Goal: Contribute content: Contribute content

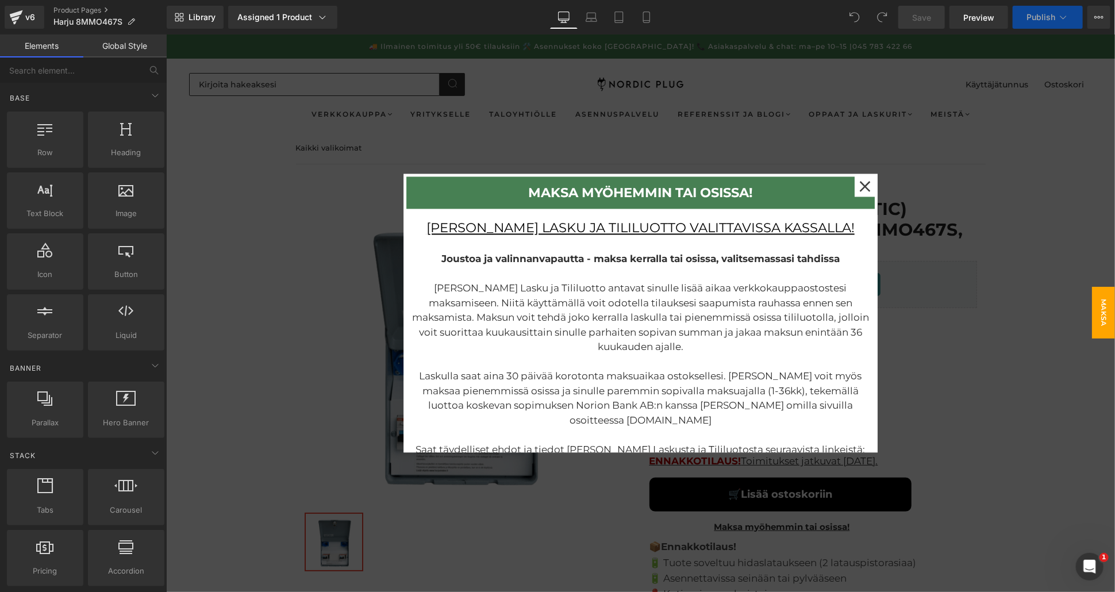
click at [992, 257] on div at bounding box center [639, 312] width 948 height 557
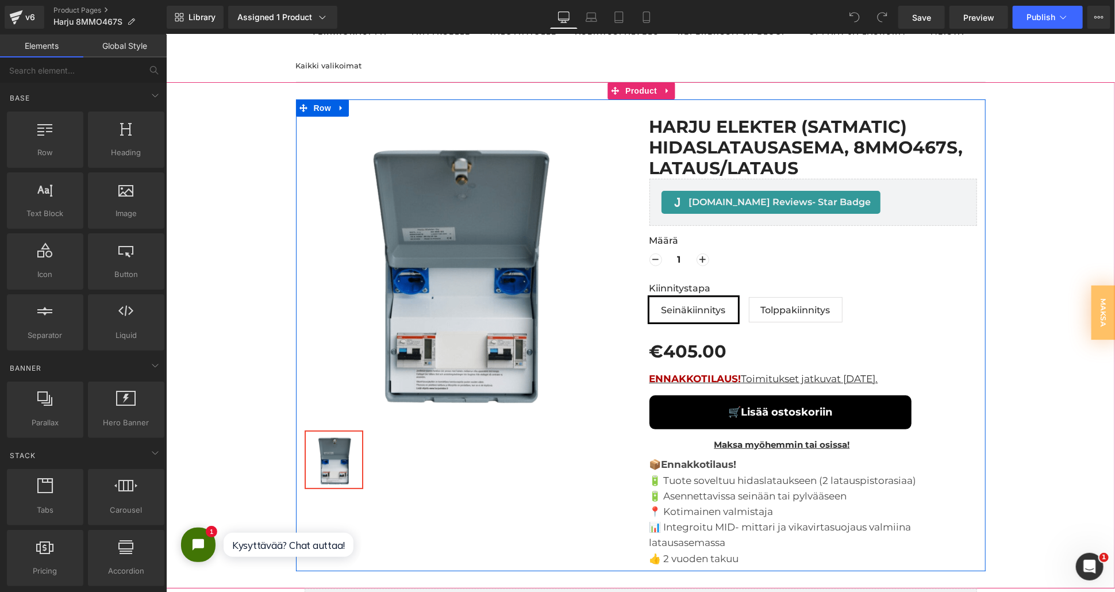
scroll to position [128, 0]
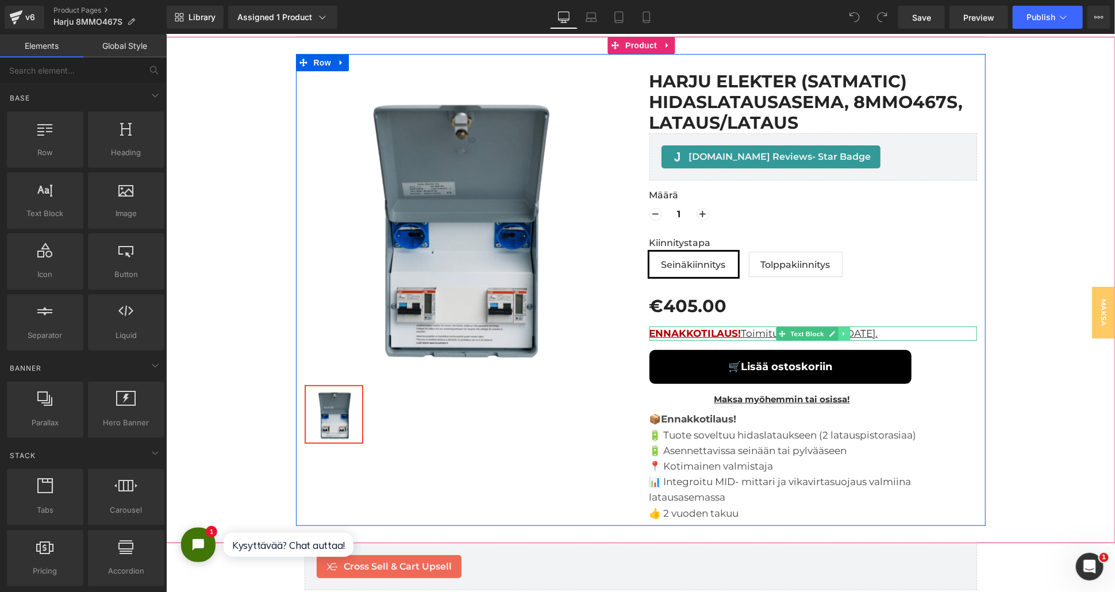
click at [842, 331] on icon at bounding box center [843, 333] width 2 height 4
click at [846, 330] on icon at bounding box center [849, 333] width 6 height 6
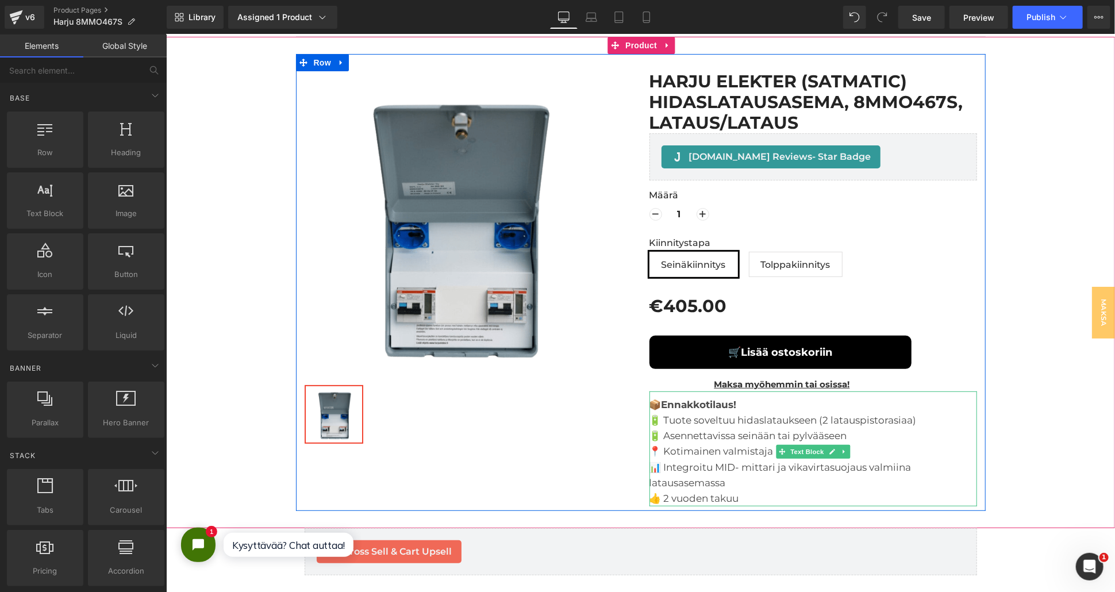
click at [709, 398] on strong "Ennakkotilaus!" at bounding box center [698, 403] width 75 height 11
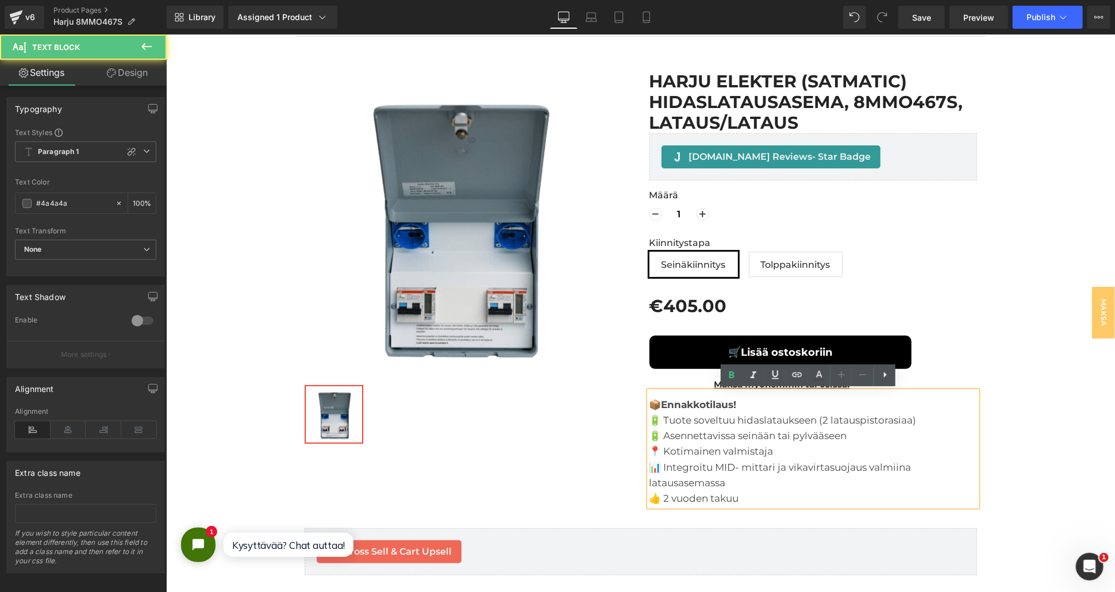
click at [743, 403] on div "📦 Ennakkotilaus! 🔋 Tuote soveltuu hidaslataukseen (2 latauspistorasiaa) 🔋 Asenn…" at bounding box center [812, 448] width 327 height 115
drag, startPoint x: 739, startPoint y: 403, endPoint x: 662, endPoint y: 404, distance: 76.4
click at [662, 404] on div "📦 Ennakkotilaus! 🔋 Tuote soveltuu hidaslataukseen (2 latauspistorasiaa) 🔋 Asenn…" at bounding box center [812, 448] width 327 height 115
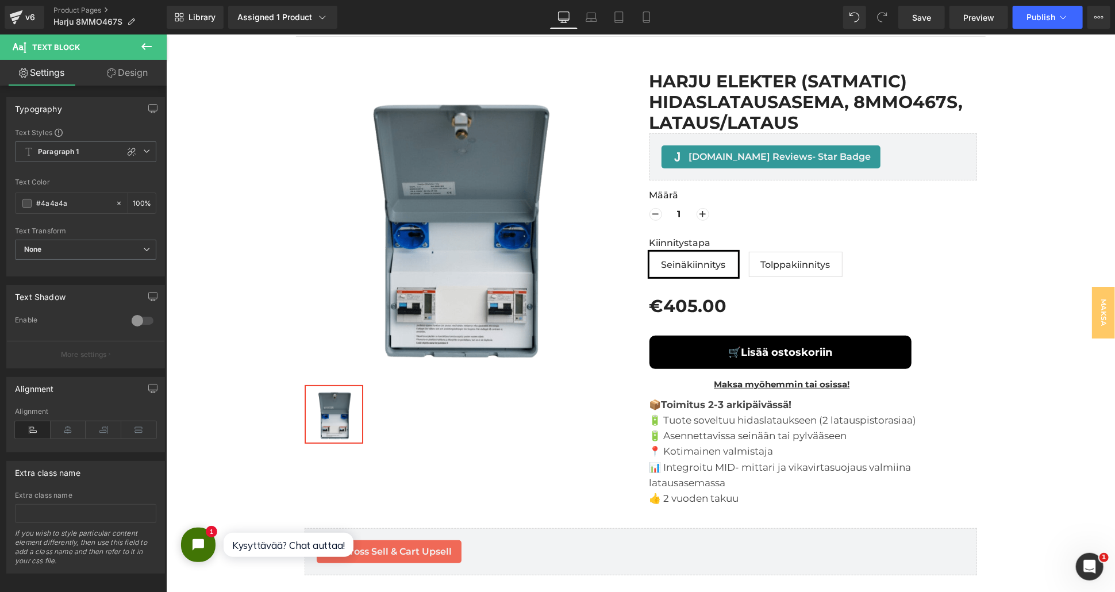
click at [140, 47] on icon at bounding box center [147, 47] width 14 height 14
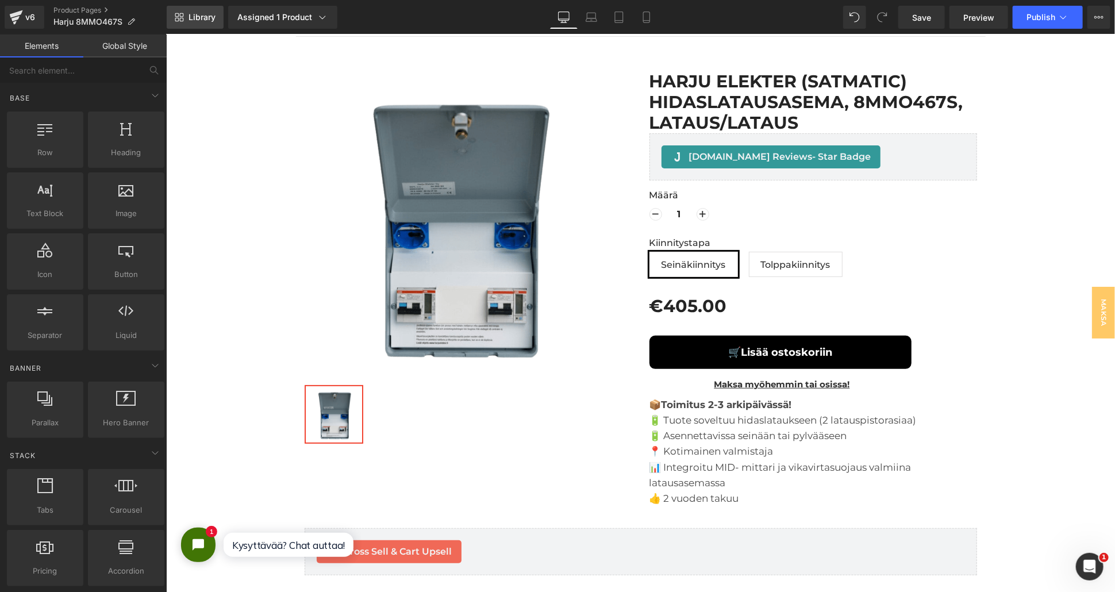
click at [194, 10] on link "Library" at bounding box center [195, 17] width 57 height 23
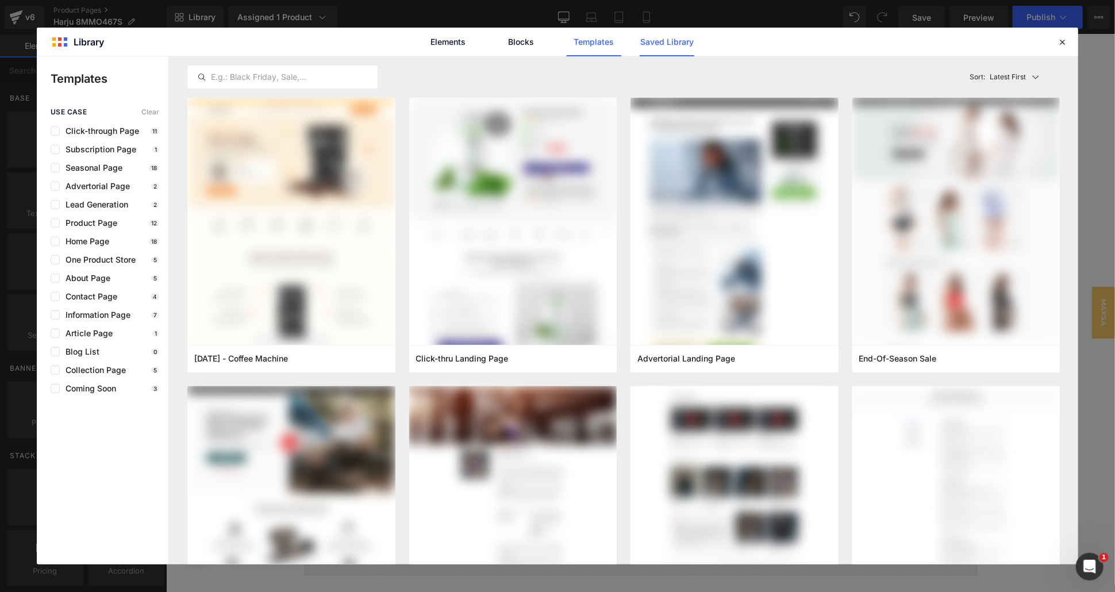
click at [657, 44] on link "Saved Library" at bounding box center [666, 42] width 55 height 29
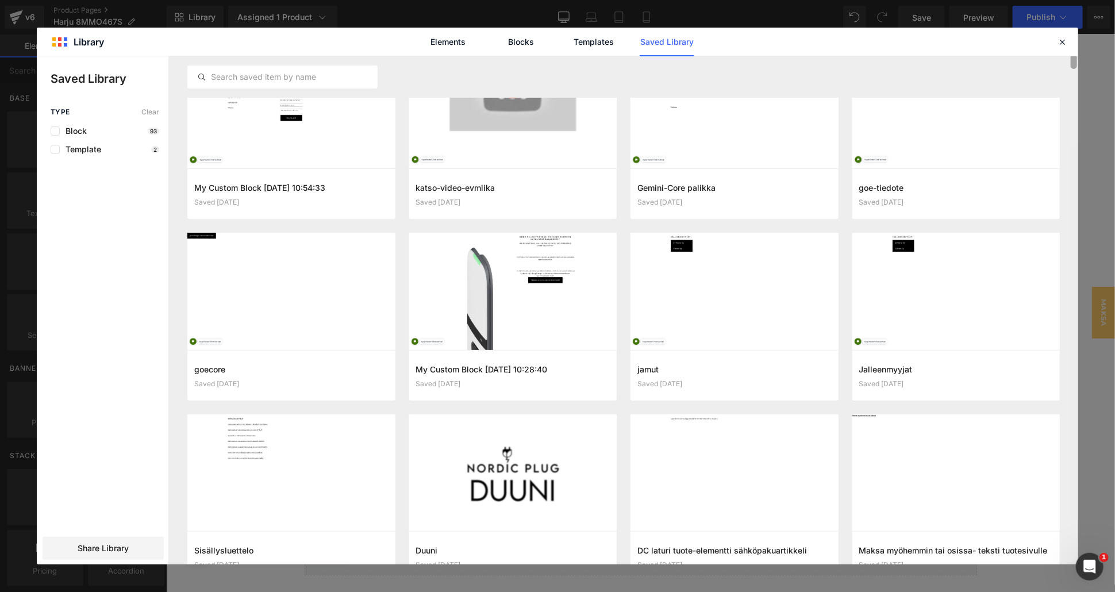
scroll to position [0, 0]
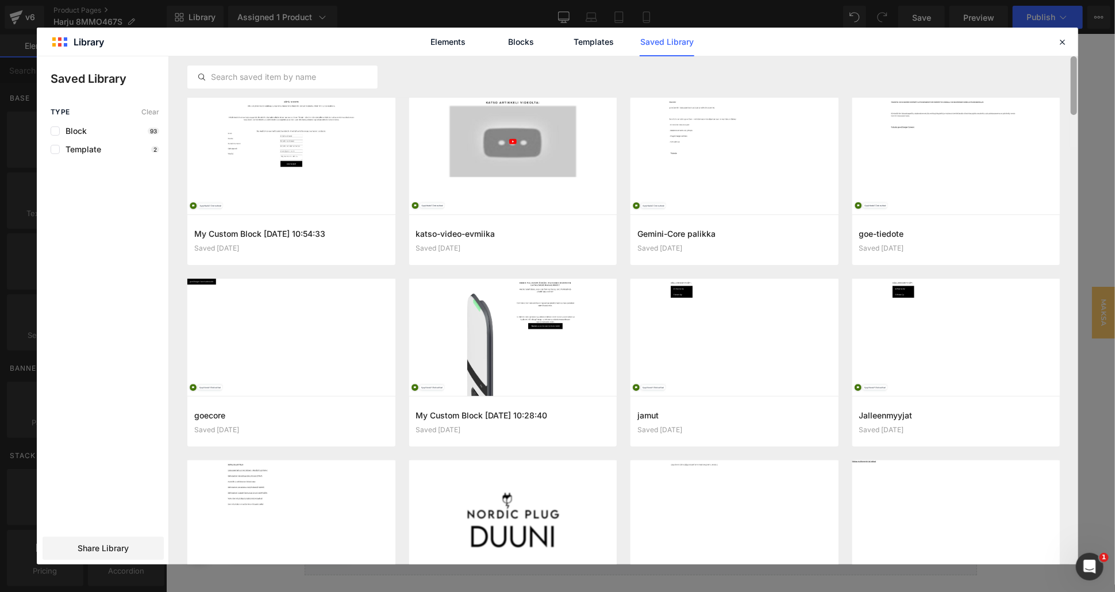
drag, startPoint x: 1074, startPoint y: 367, endPoint x: 962, endPoint y: 38, distance: 347.7
click at [962, 38] on div "Library Elements Blocks Templates Saved Library Saved Library Type Clear Block …" at bounding box center [557, 296] width 1041 height 537
click at [273, 80] on input "text" at bounding box center [282, 77] width 189 height 14
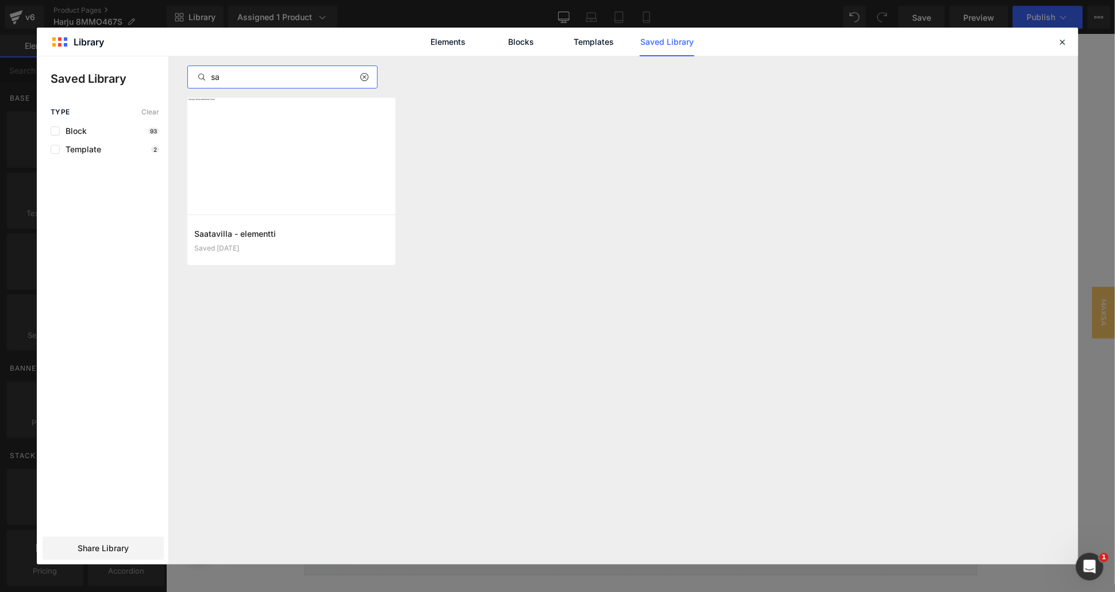
type input "s"
type input "saa"
click at [290, 245] on button "Add to page" at bounding box center [279, 240] width 171 height 18
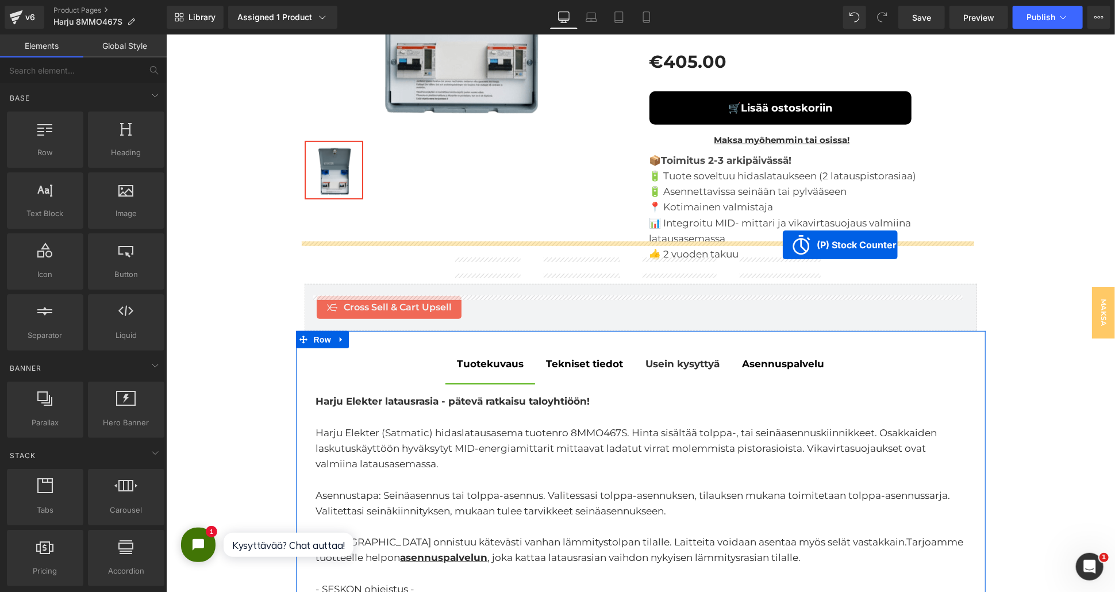
scroll to position [103, 0]
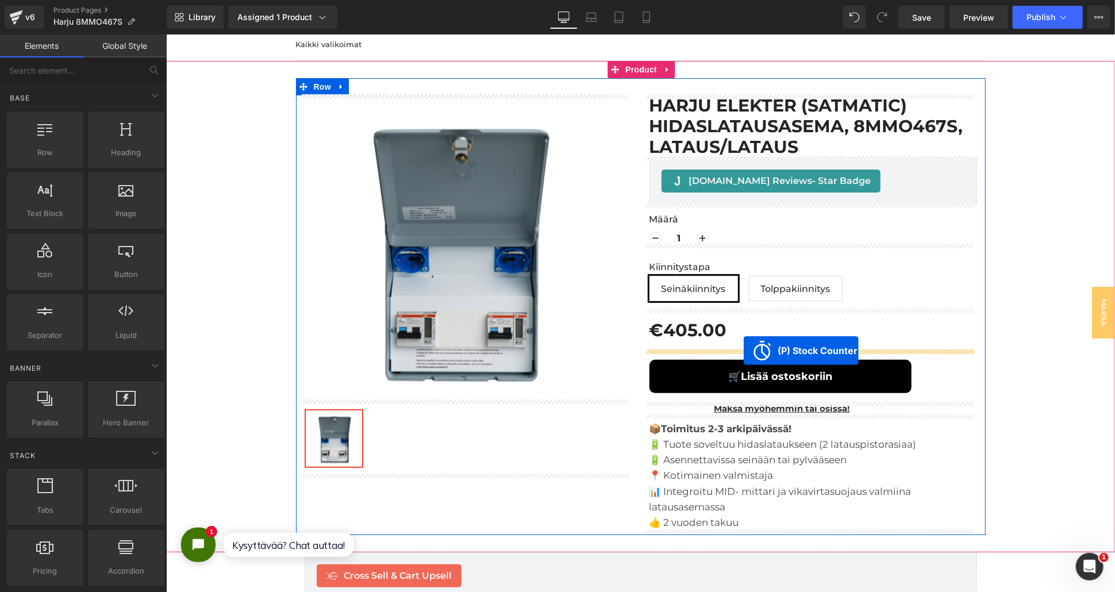
drag, startPoint x: 590, startPoint y: 247, endPoint x: 743, endPoint y: 350, distance: 184.5
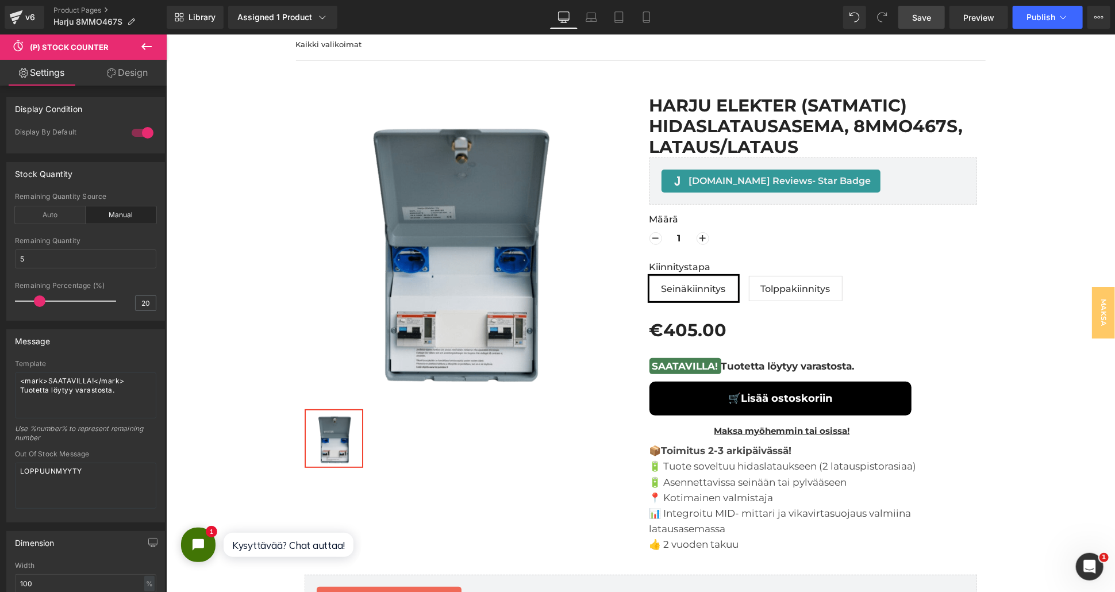
drag, startPoint x: 918, startPoint y: 15, endPoint x: 883, endPoint y: 103, distance: 94.6
click at [918, 15] on span "Save" at bounding box center [921, 17] width 19 height 12
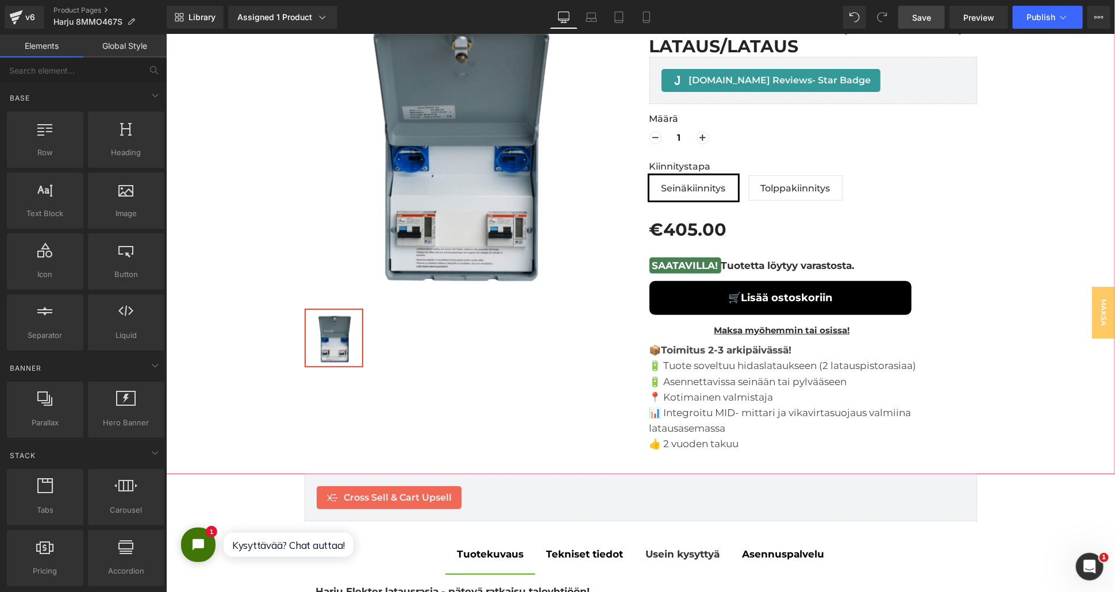
scroll to position [128, 0]
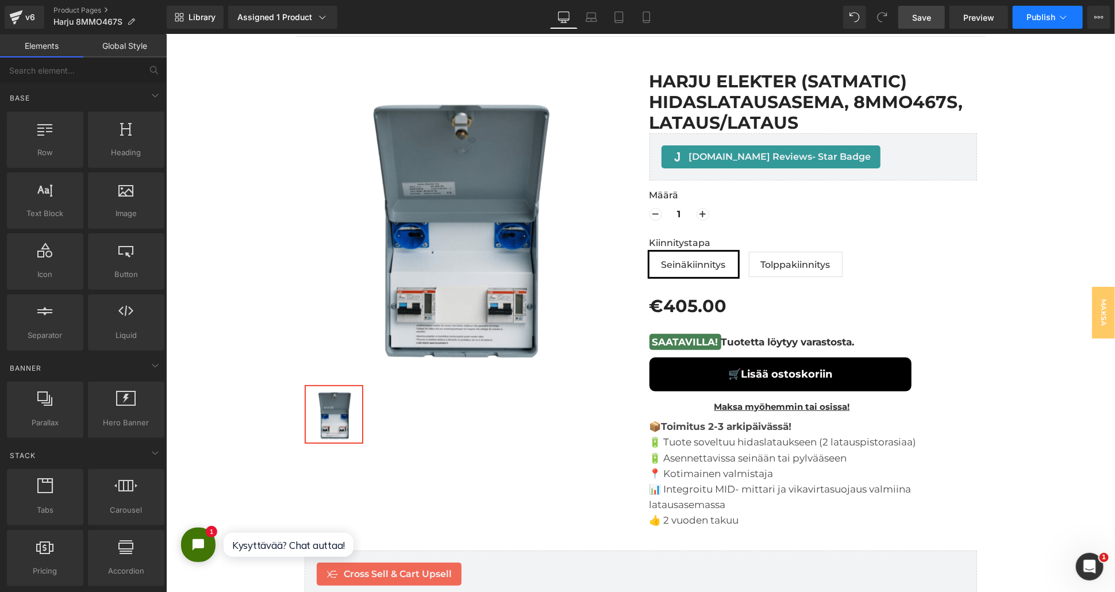
click at [1050, 22] on button "Publish" at bounding box center [1047, 17] width 70 height 23
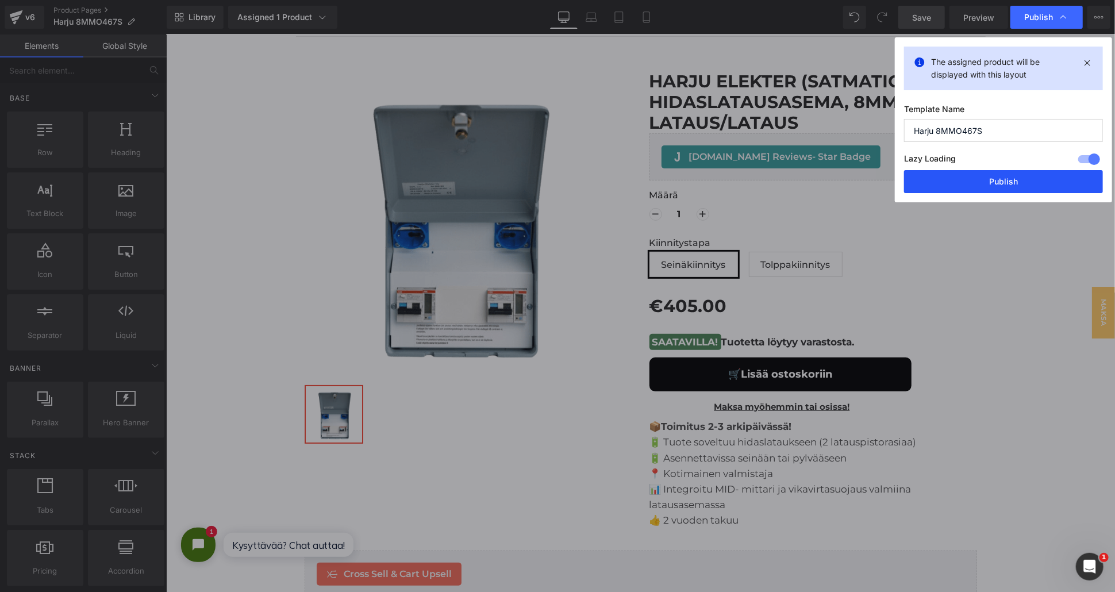
click at [1017, 174] on button "Publish" at bounding box center [1003, 181] width 199 height 23
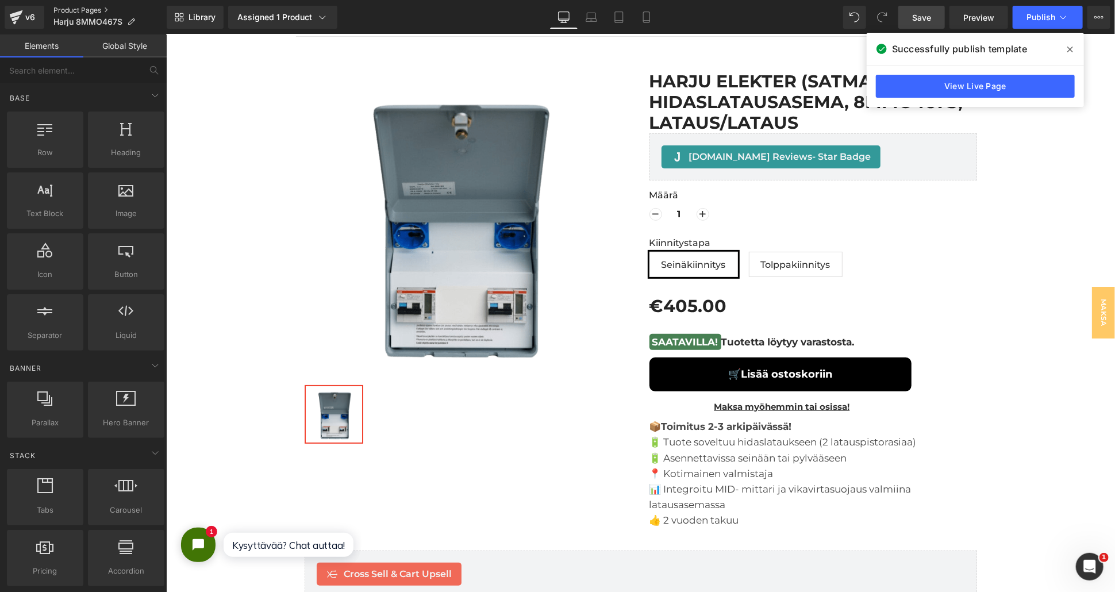
click at [65, 10] on link "Product Pages" at bounding box center [109, 10] width 113 height 9
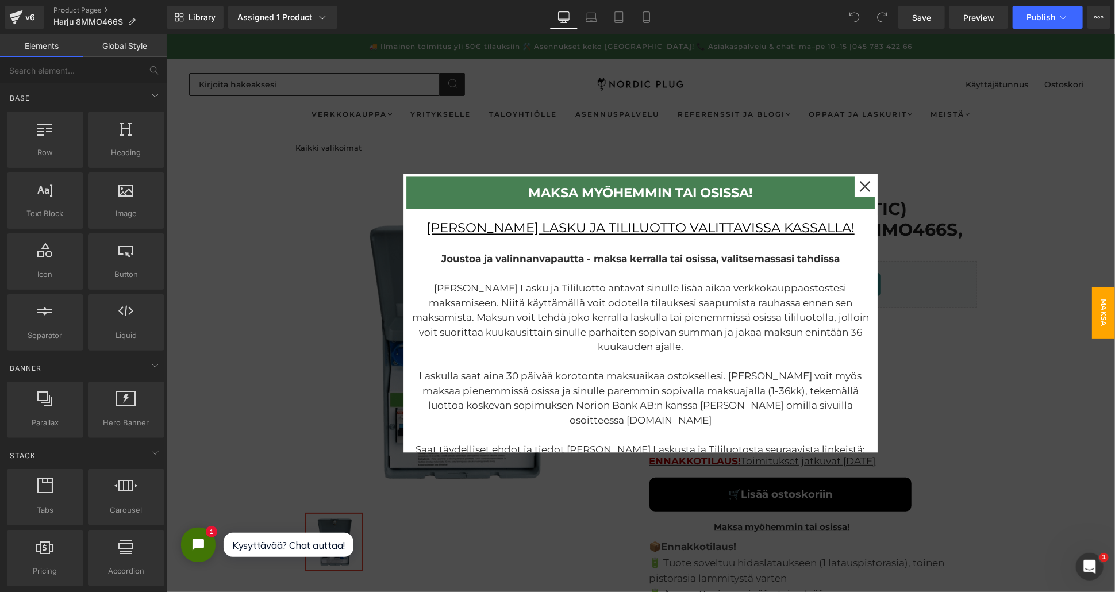
click at [1043, 323] on div at bounding box center [639, 312] width 948 height 557
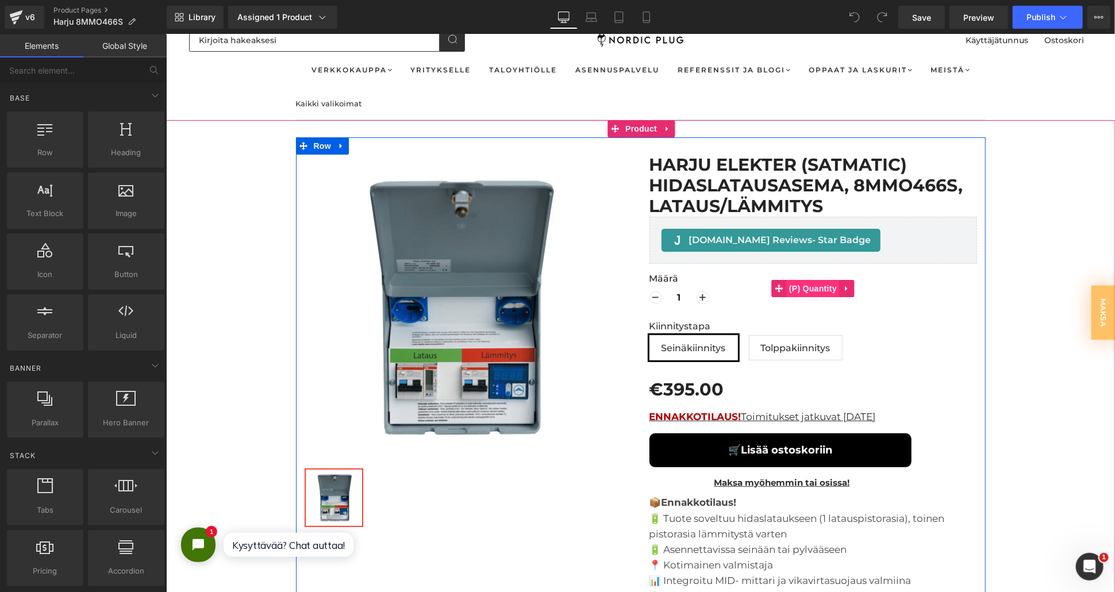
scroll to position [128, 0]
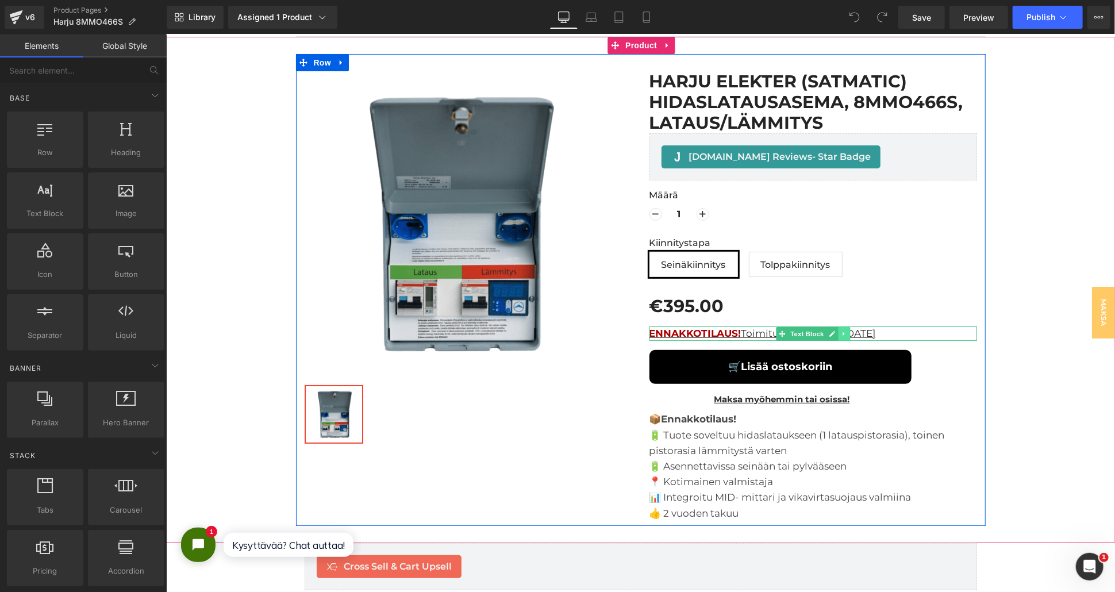
click at [840, 330] on icon at bounding box center [843, 333] width 6 height 7
click at [847, 330] on icon at bounding box center [849, 333] width 6 height 7
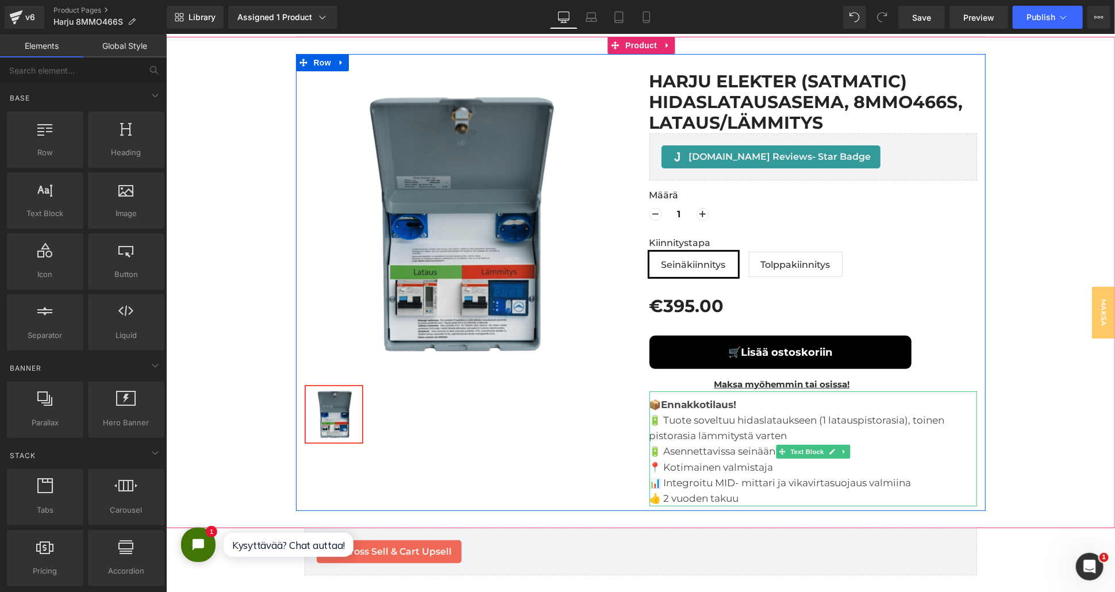
click at [732, 398] on strong "Ennakkotilaus!" at bounding box center [698, 403] width 75 height 11
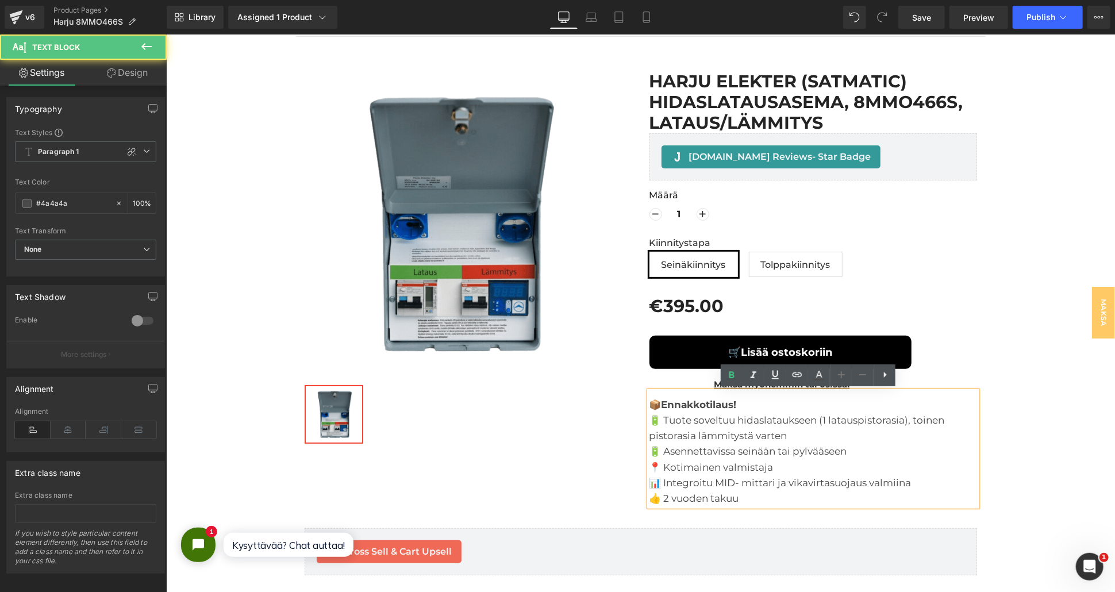
click at [753, 406] on div "📦 Ennakkotilaus! 🔋 Tuote soveltuu hidaslataukseen (1 latauspistorasia), toinen …" at bounding box center [812, 448] width 327 height 115
drag, startPoint x: 745, startPoint y: 406, endPoint x: 662, endPoint y: 406, distance: 82.7
click at [662, 406] on div "📦 Ennakkotilaus! 🔋 Tuote soveltuu hidaslataukseen (1 latauspistorasia), toinen …" at bounding box center [812, 448] width 327 height 115
click at [665, 398] on strong "Toimitus 2-3 arkipäivässä!" at bounding box center [726, 403] width 130 height 11
click at [672, 400] on strong "oIlmainen toimitus 2-3 arkipäivässä!" at bounding box center [760, 403] width 183 height 11
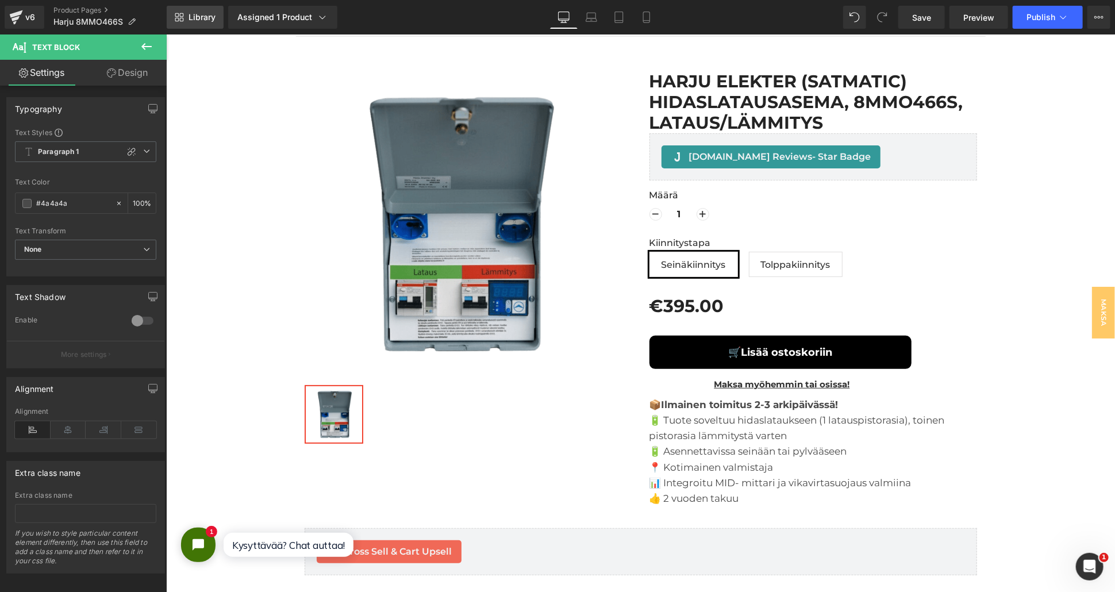
click at [195, 16] on span "Library" at bounding box center [201, 17] width 27 height 10
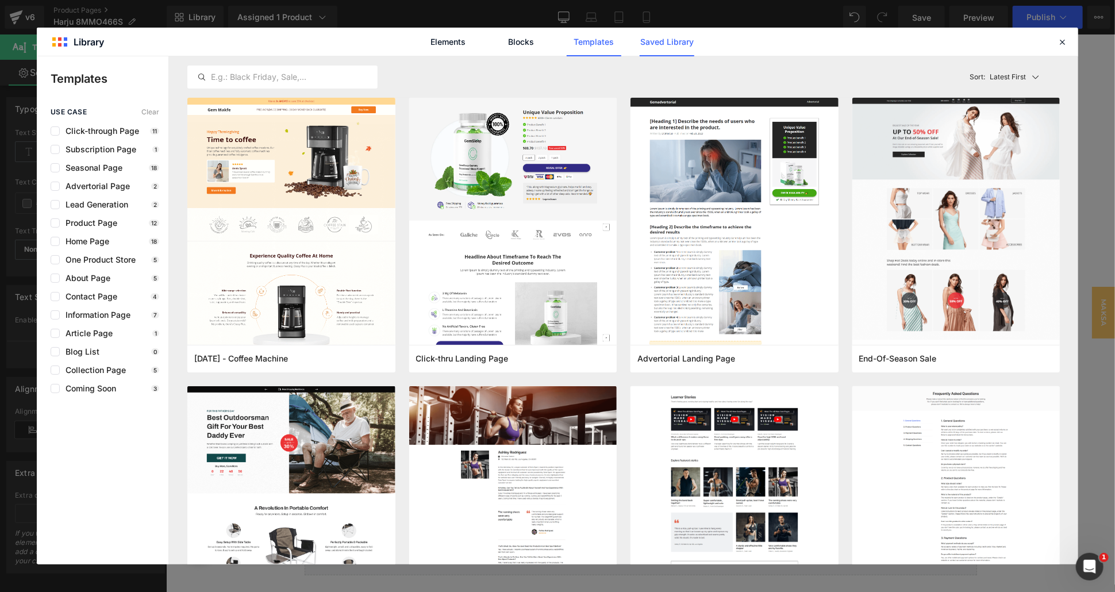
click at [660, 44] on link "Saved Library" at bounding box center [666, 42] width 55 height 29
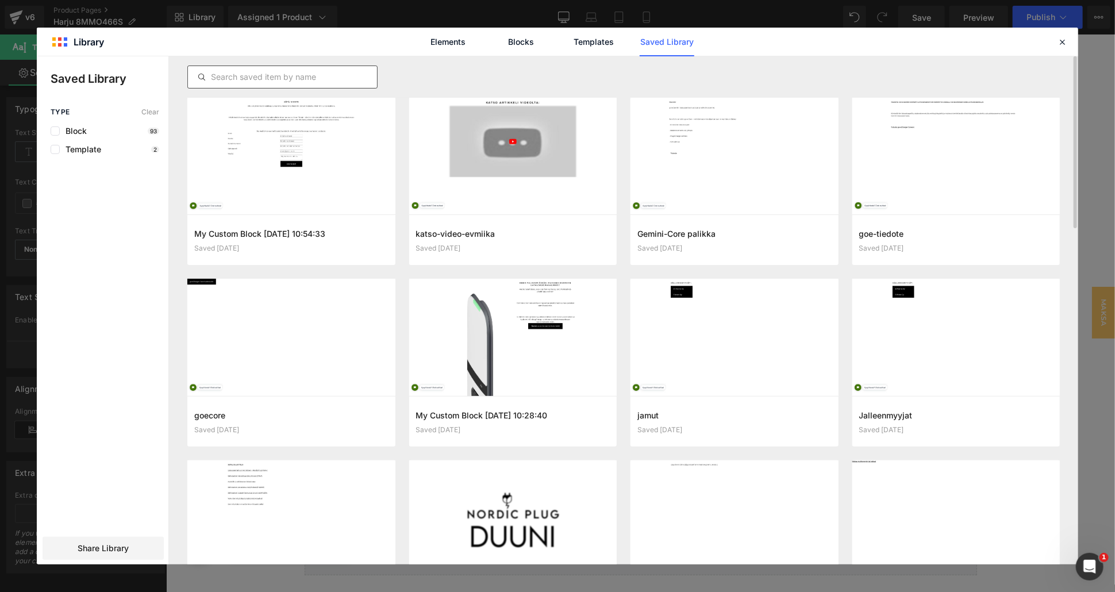
click at [315, 78] on input "text" at bounding box center [282, 77] width 189 height 14
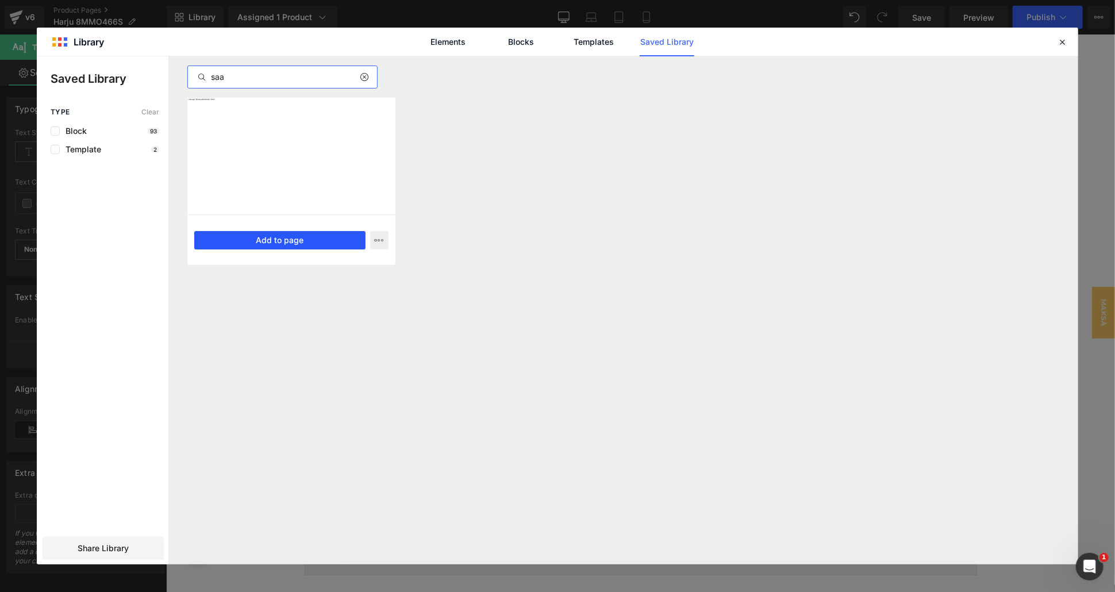
type input "saa"
click at [271, 245] on button "Add to page" at bounding box center [279, 240] width 171 height 18
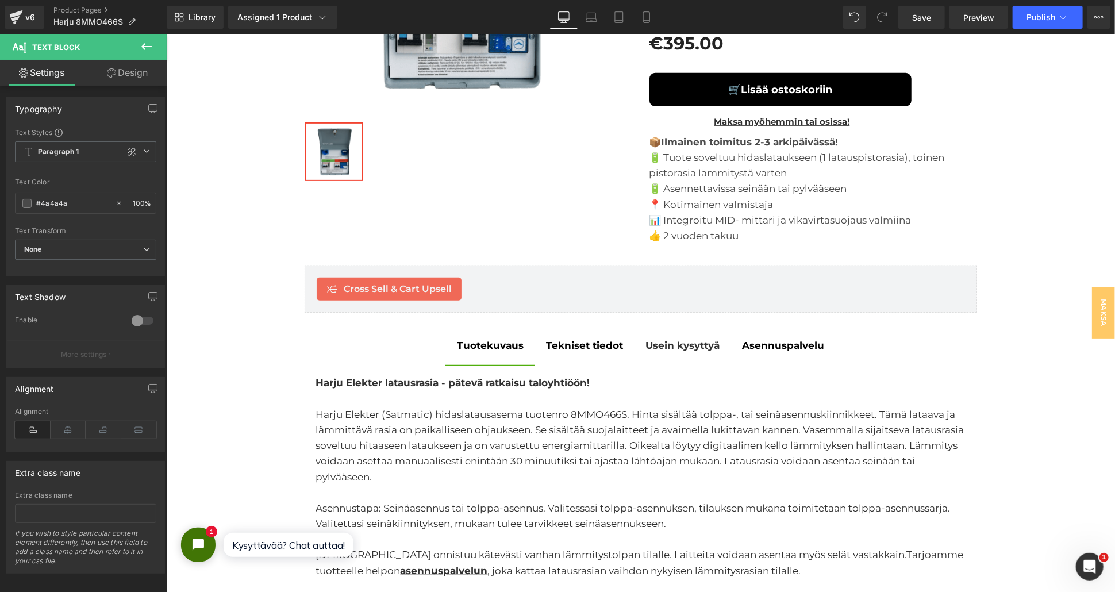
scroll to position [71, 0]
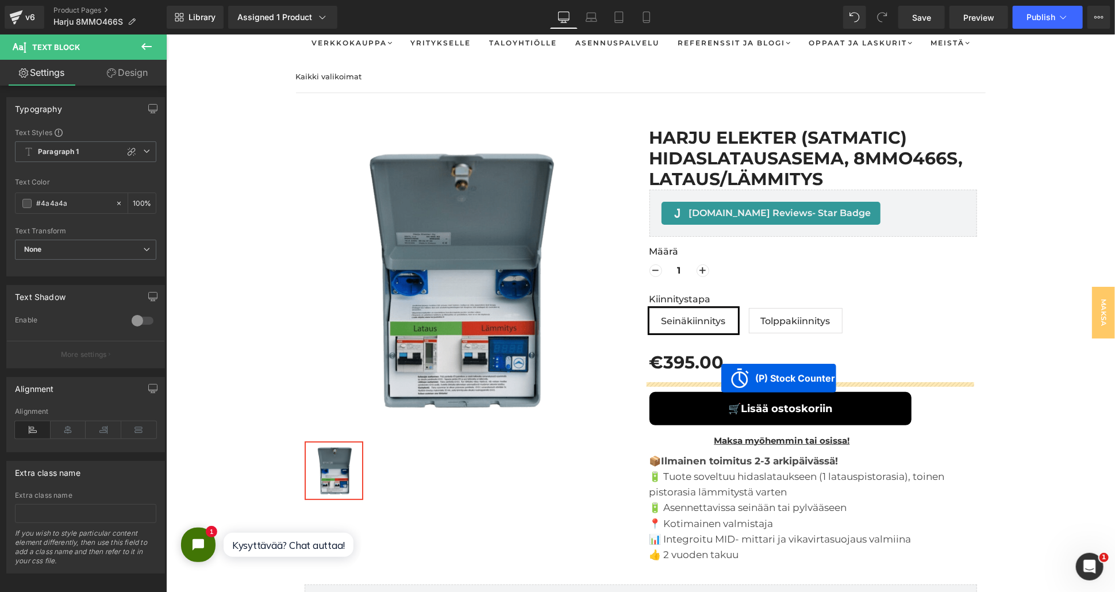
drag, startPoint x: 584, startPoint y: 244, endPoint x: 720, endPoint y: 377, distance: 190.9
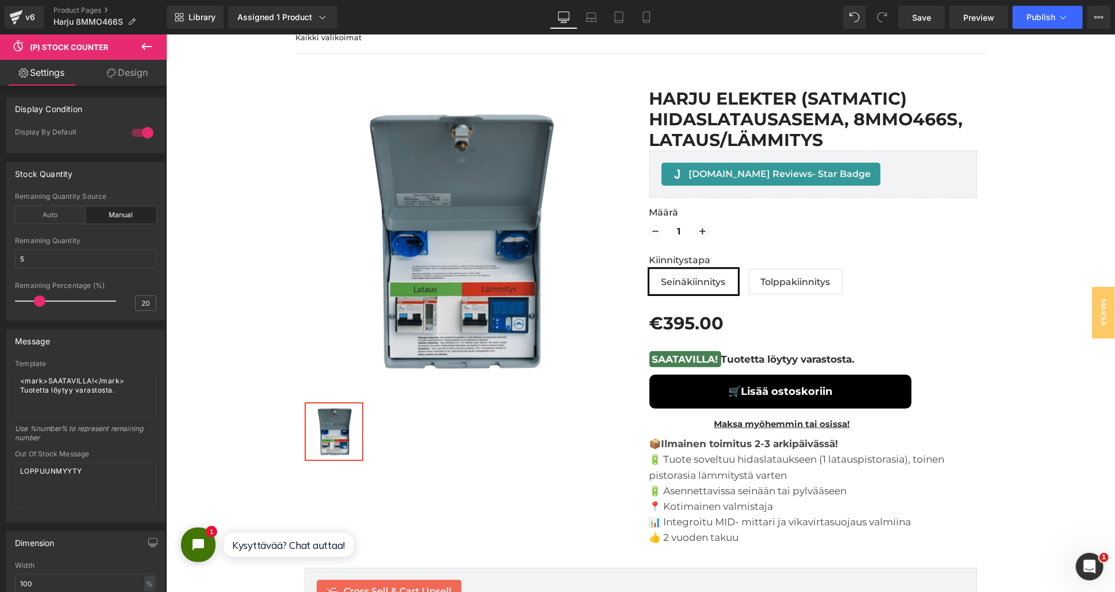
scroll to position [7, 0]
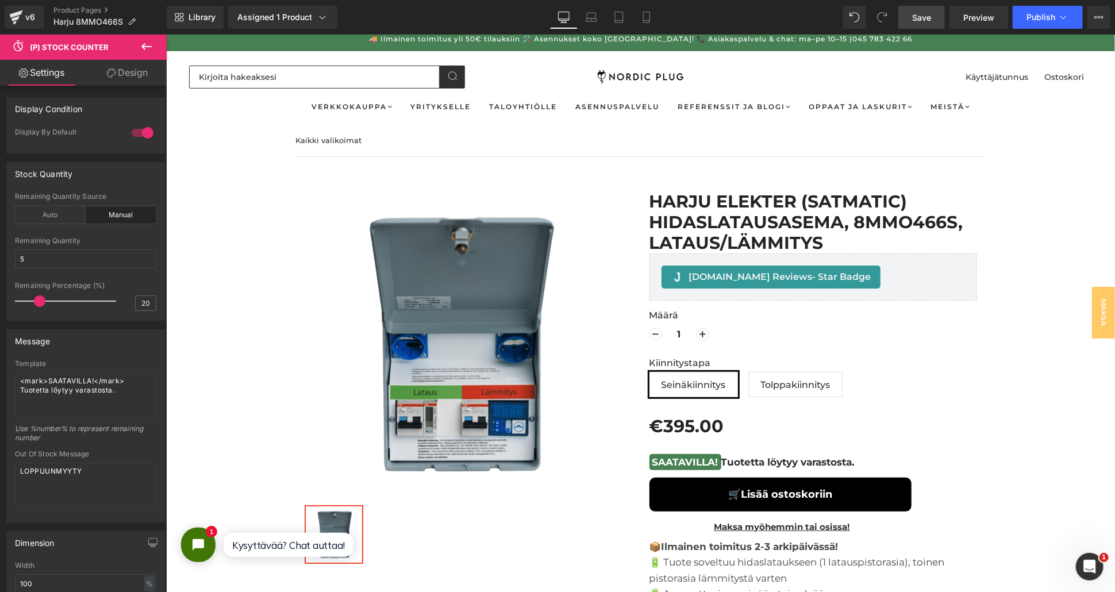
click at [919, 19] on span "Save" at bounding box center [921, 17] width 19 height 12
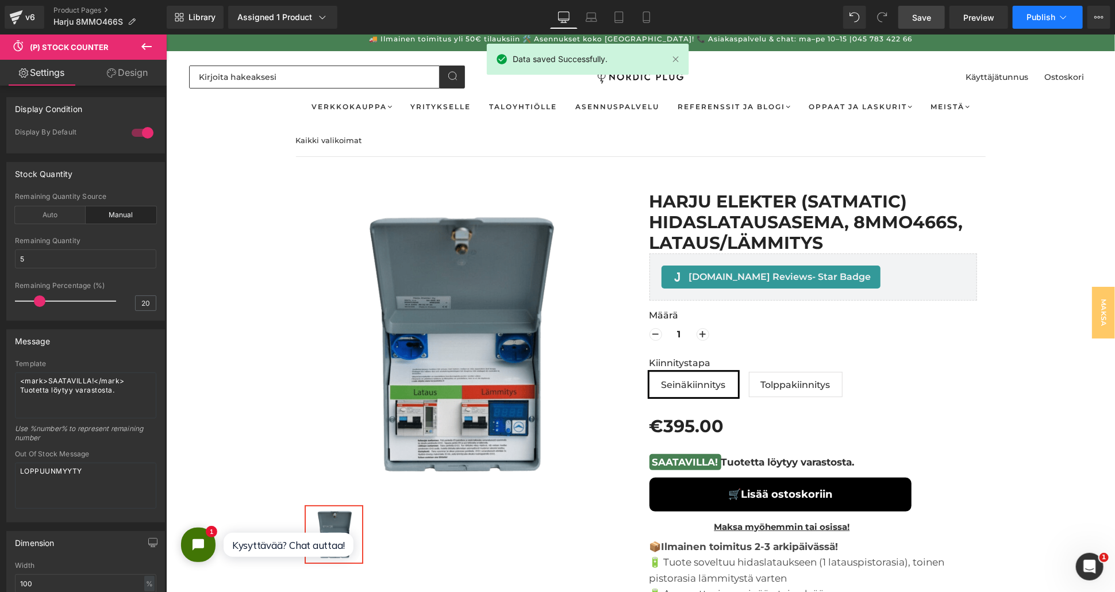
click at [1055, 14] on span "Publish" at bounding box center [1040, 17] width 29 height 9
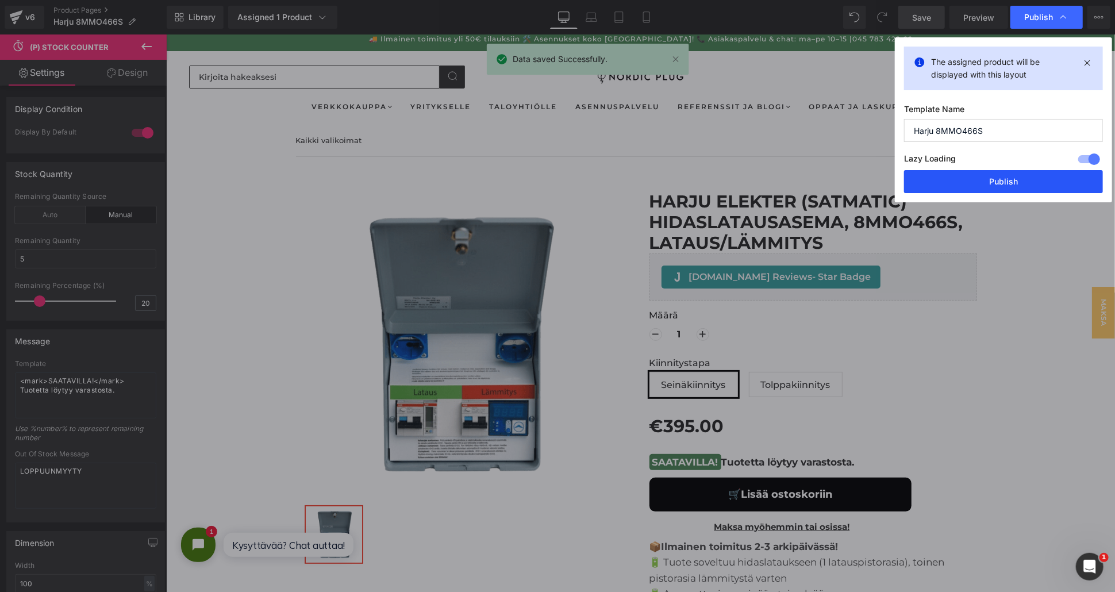
click at [988, 175] on button "Publish" at bounding box center [1003, 181] width 199 height 23
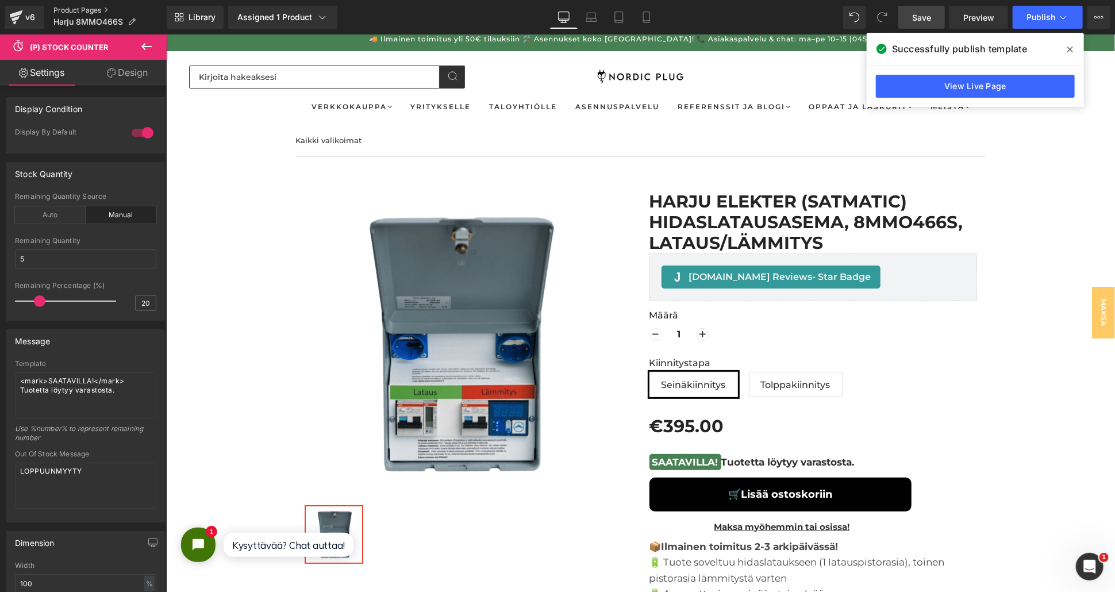
click at [88, 13] on link "Product Pages" at bounding box center [109, 10] width 113 height 9
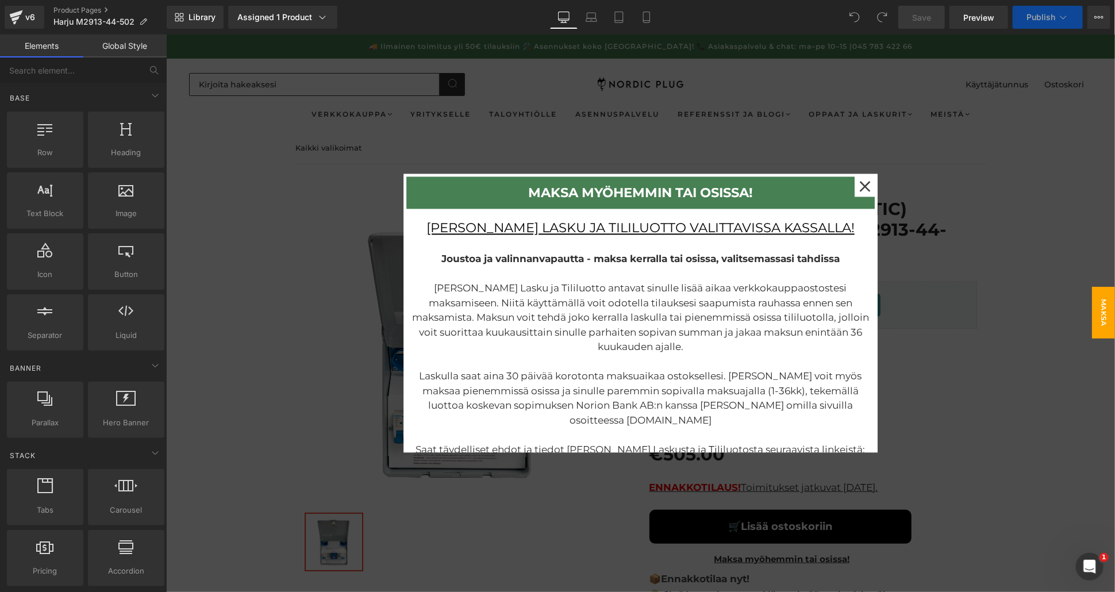
click at [1000, 227] on div at bounding box center [639, 312] width 948 height 557
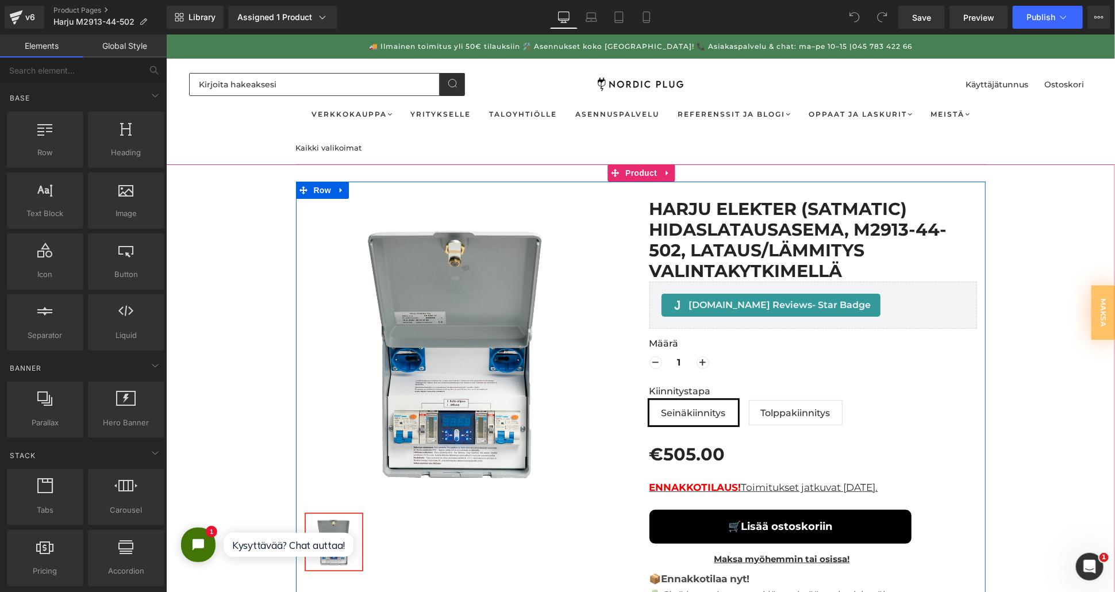
scroll to position [191, 0]
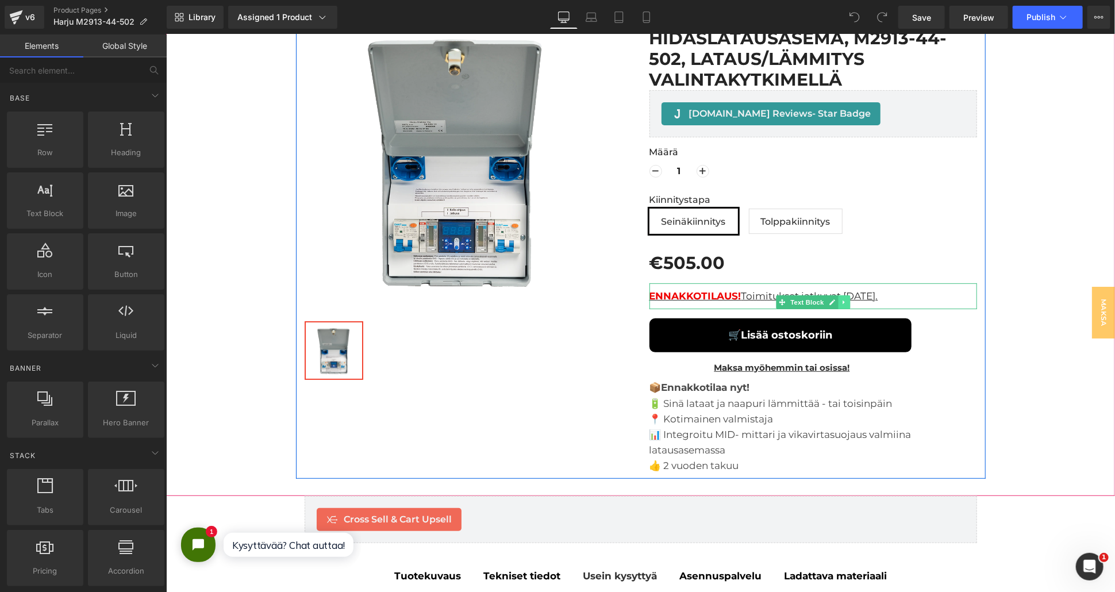
click at [840, 296] on link at bounding box center [843, 302] width 12 height 14
click at [846, 301] on icon at bounding box center [849, 301] width 6 height 6
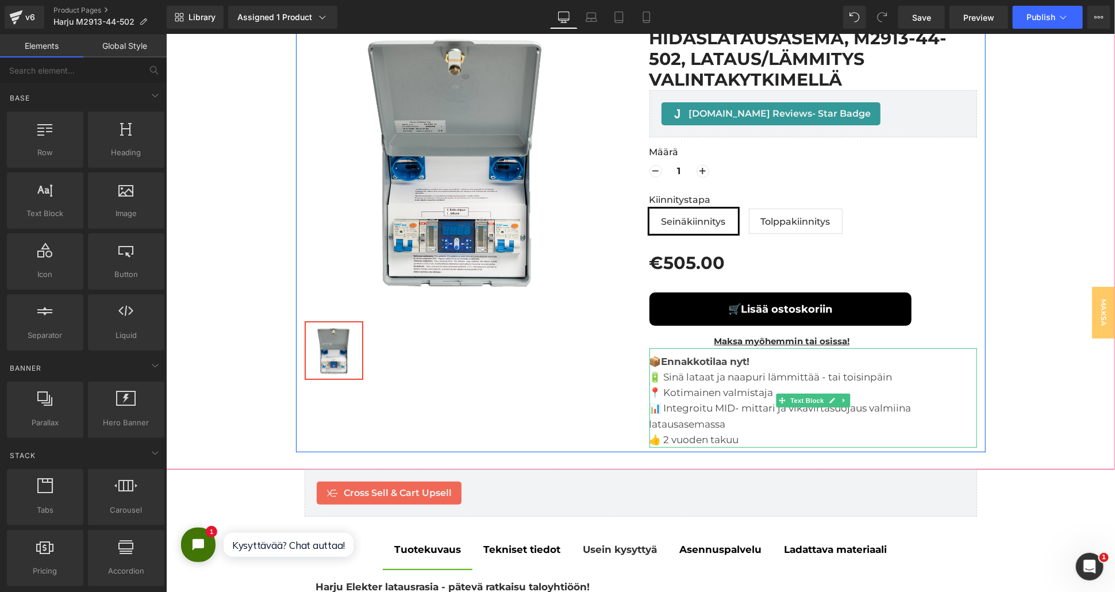
click at [734, 363] on b "Ennakkotilaa nyt!" at bounding box center [705, 360] width 88 height 11
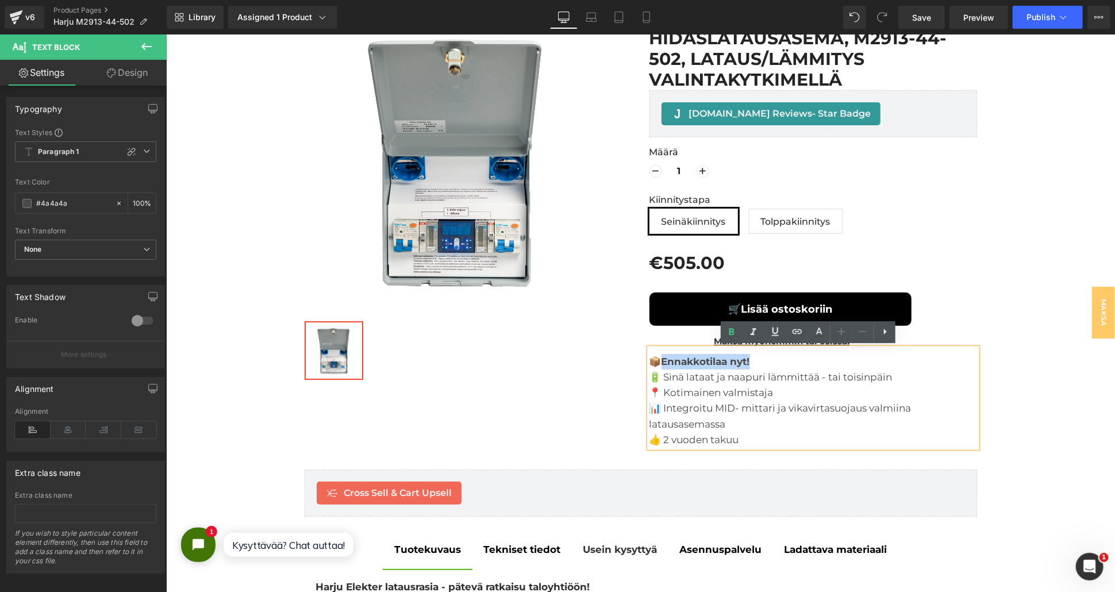
drag, startPoint x: 756, startPoint y: 361, endPoint x: 659, endPoint y: 367, distance: 97.3
click at [659, 367] on div "📦 Ennakkotilaa nyt! 🔋 Sinä lataat ja naapuri lämmittää - tai toisinpäin 📍 Kotim…" at bounding box center [812, 397] width 327 height 99
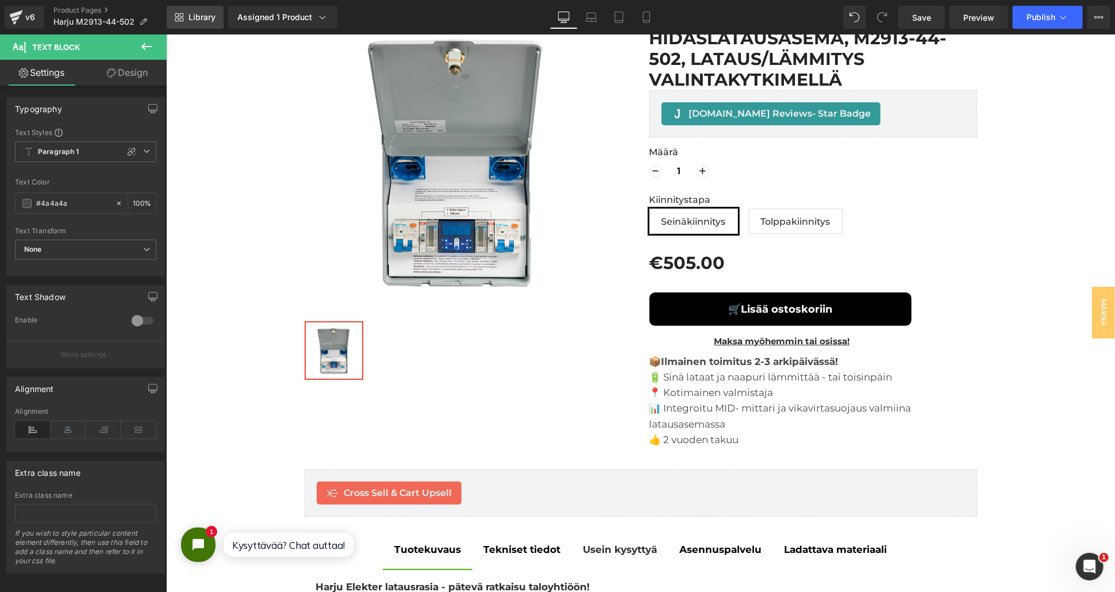
click at [187, 16] on link "Library" at bounding box center [195, 17] width 57 height 23
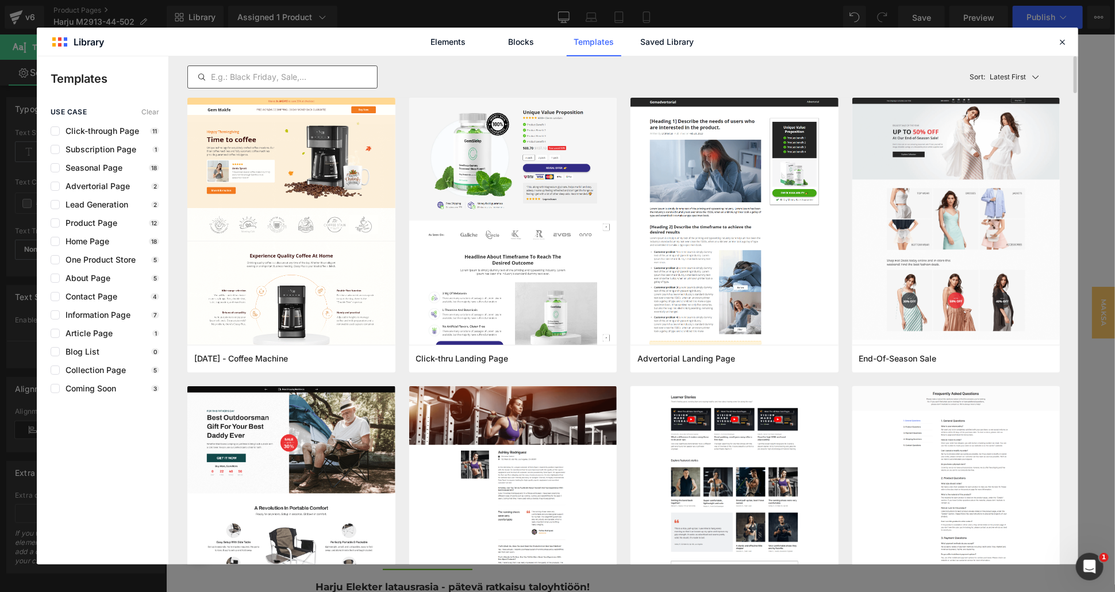
click at [314, 70] on div at bounding box center [282, 77] width 189 height 14
click at [311, 80] on input "text" at bounding box center [282, 77] width 189 height 14
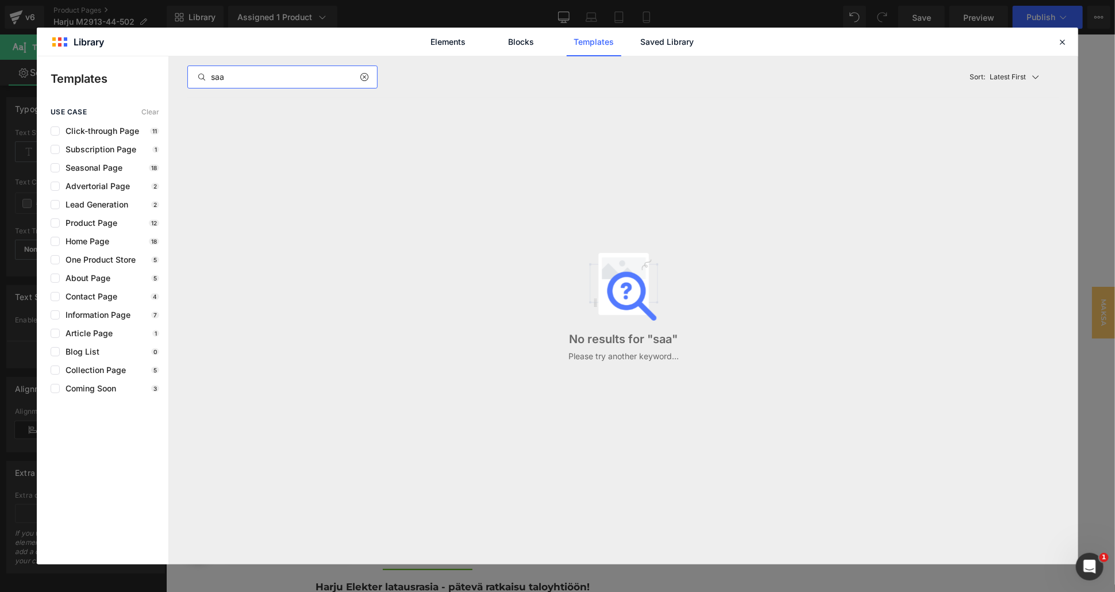
type input "sa"
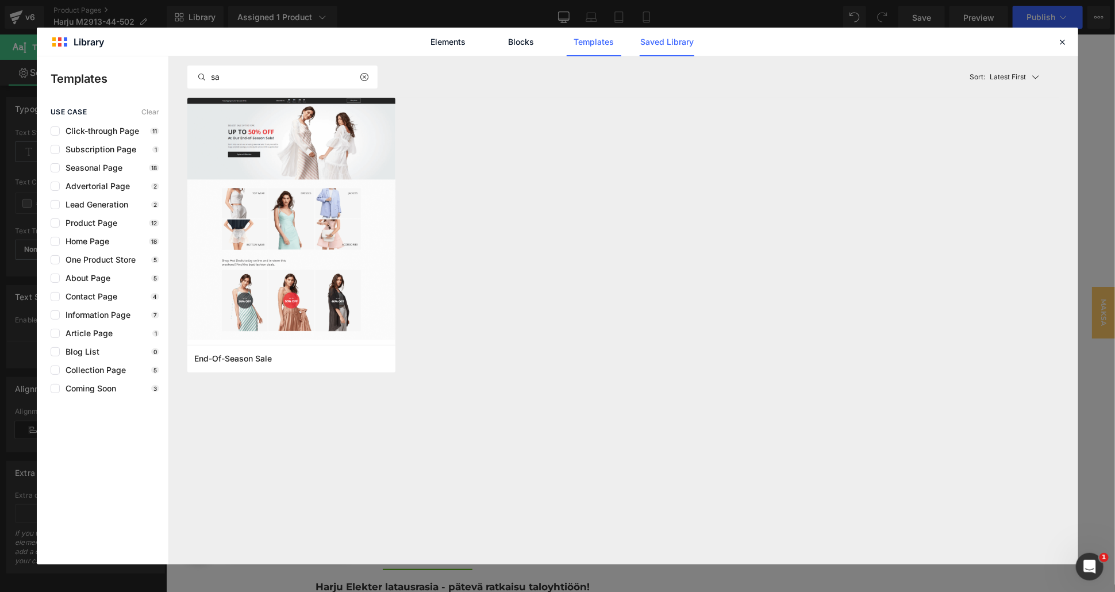
click at [649, 42] on link "Saved Library" at bounding box center [666, 42] width 55 height 29
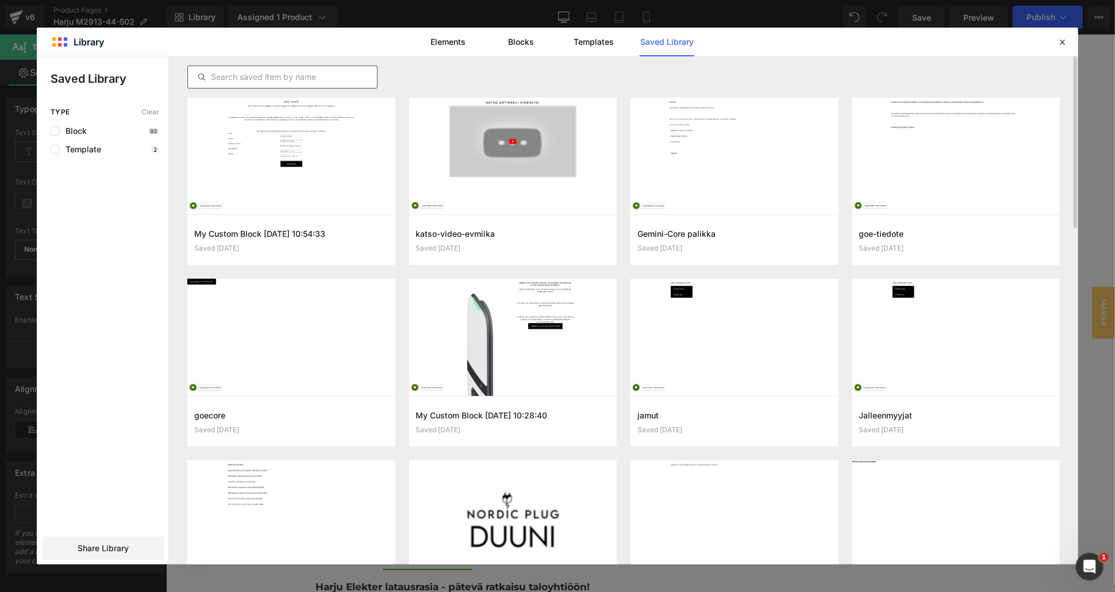
click at [284, 79] on input "text" at bounding box center [282, 77] width 189 height 14
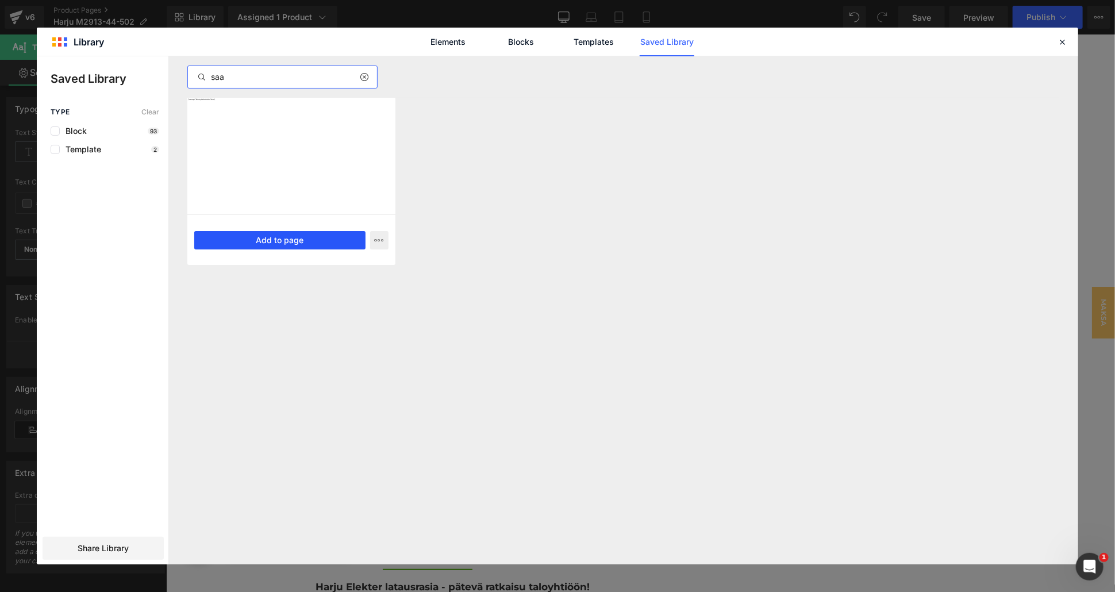
type input "saa"
click at [268, 237] on button "Add to page" at bounding box center [279, 240] width 171 height 18
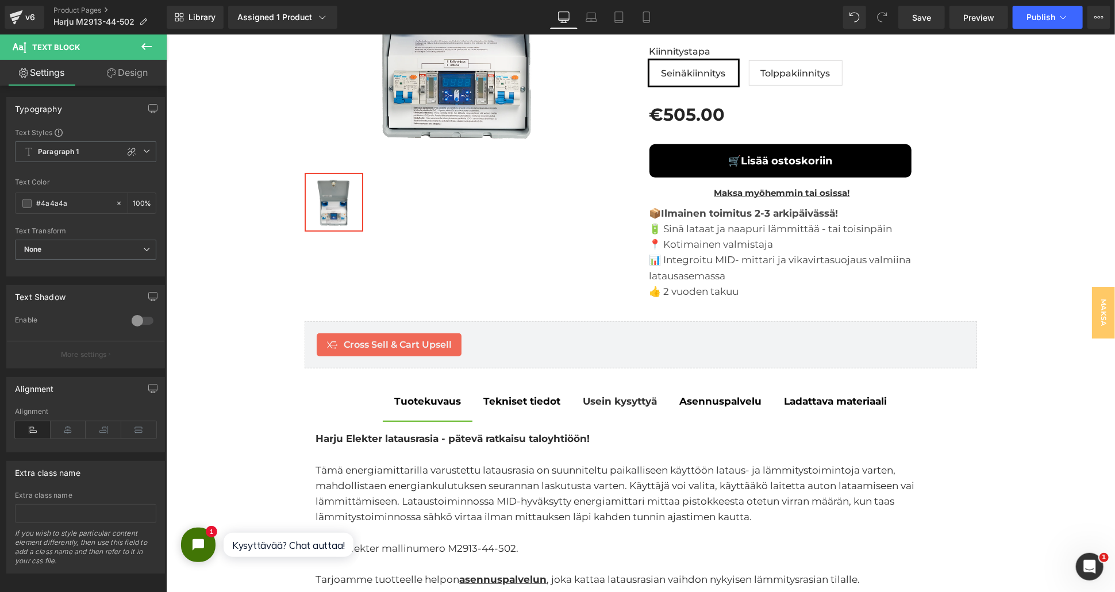
scroll to position [141, 0]
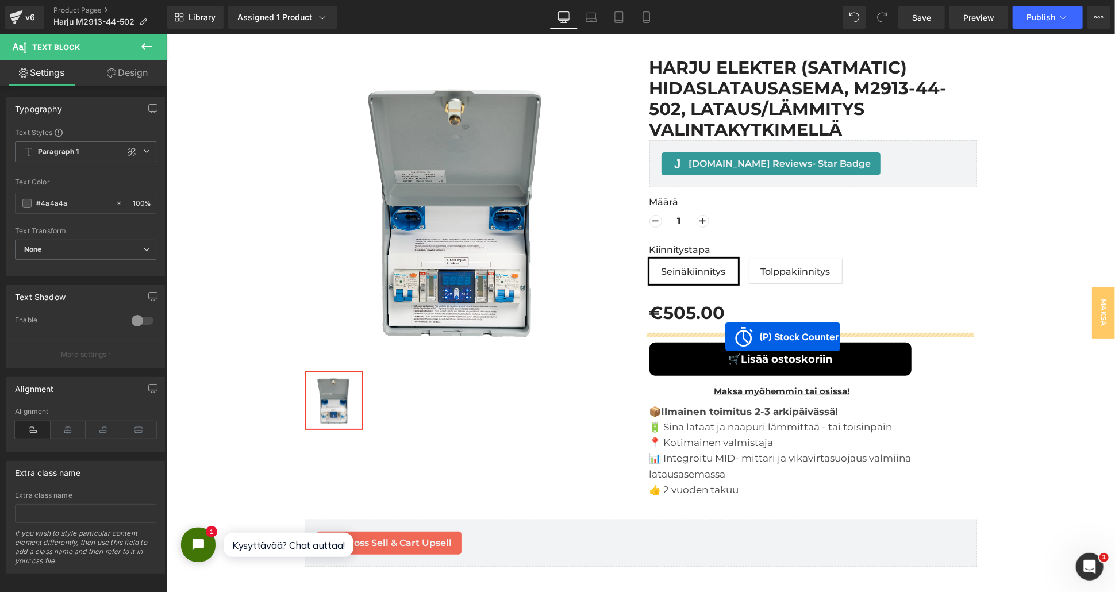
drag, startPoint x: 587, startPoint y: 179, endPoint x: 724, endPoint y: 336, distance: 208.4
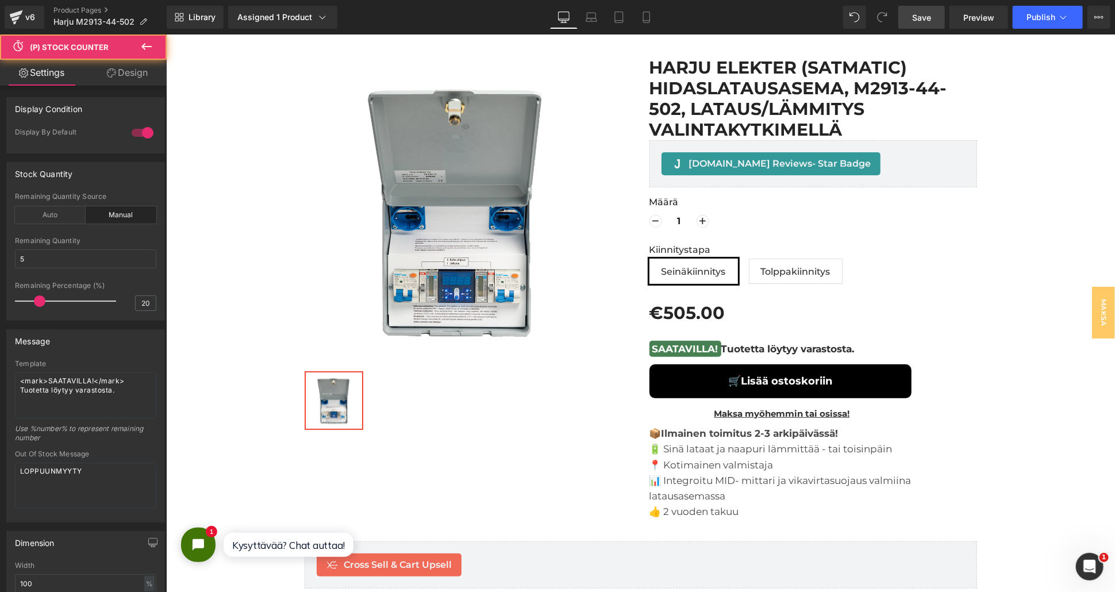
click at [931, 25] on link "Save" at bounding box center [921, 17] width 47 height 23
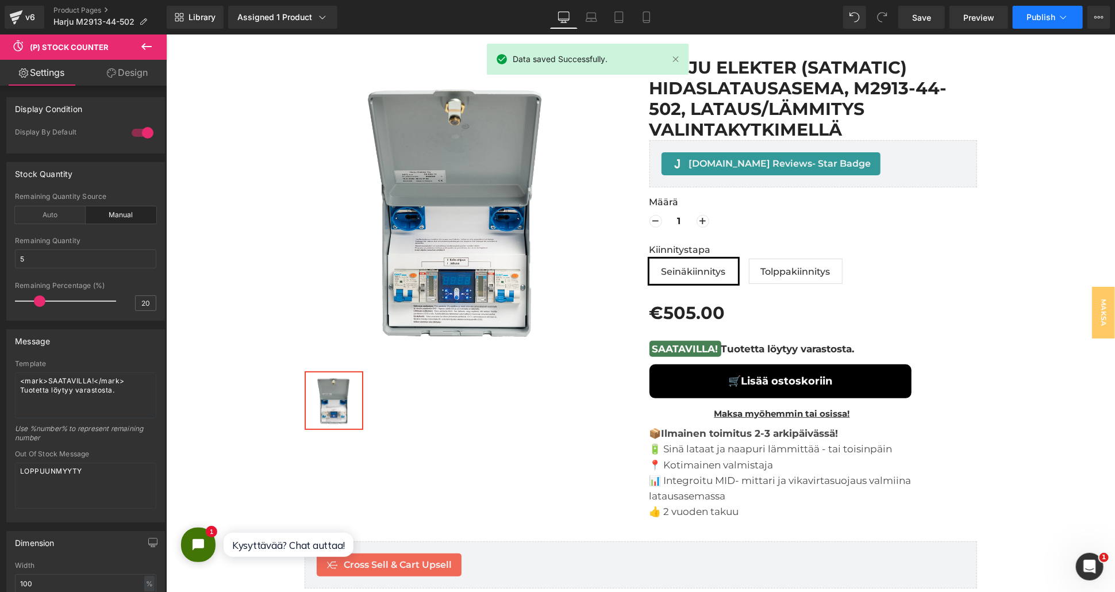
click at [1061, 14] on icon at bounding box center [1062, 16] width 11 height 11
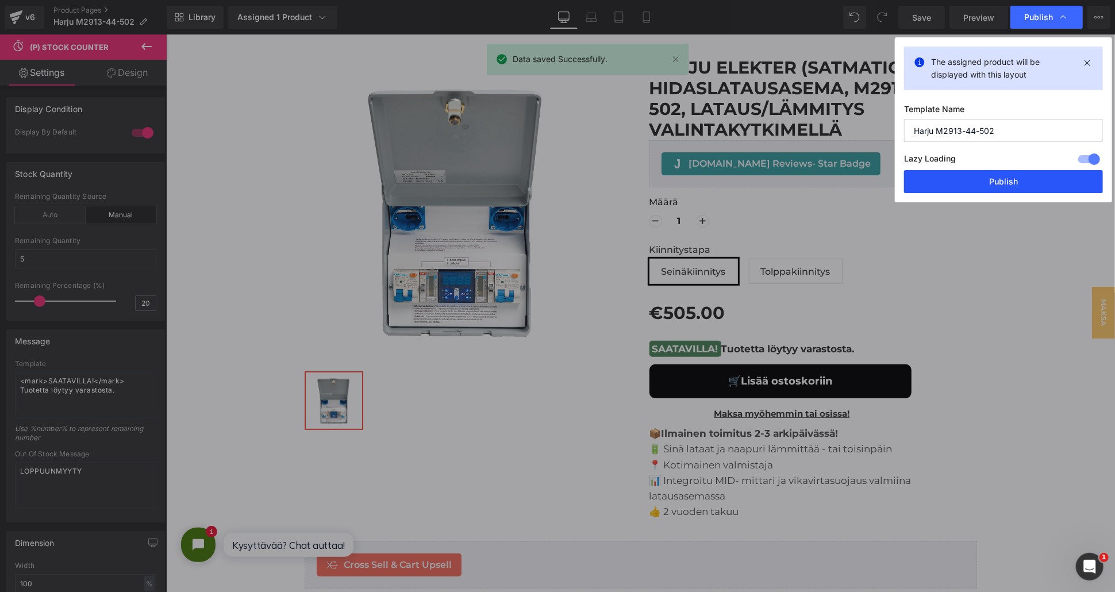
click at [1002, 175] on button "Publish" at bounding box center [1003, 181] width 199 height 23
